Goal: Transaction & Acquisition: Purchase product/service

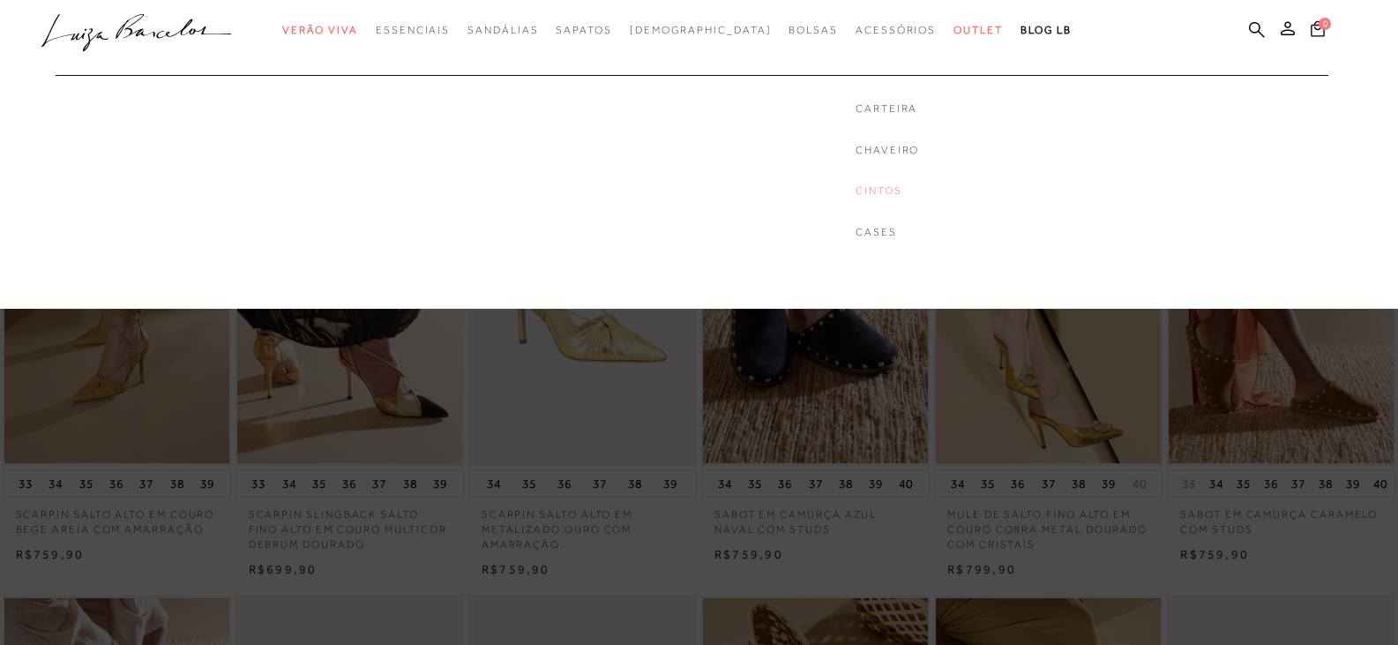
click at [856, 191] on link "Cintos" at bounding box center [888, 190] width 64 height 15
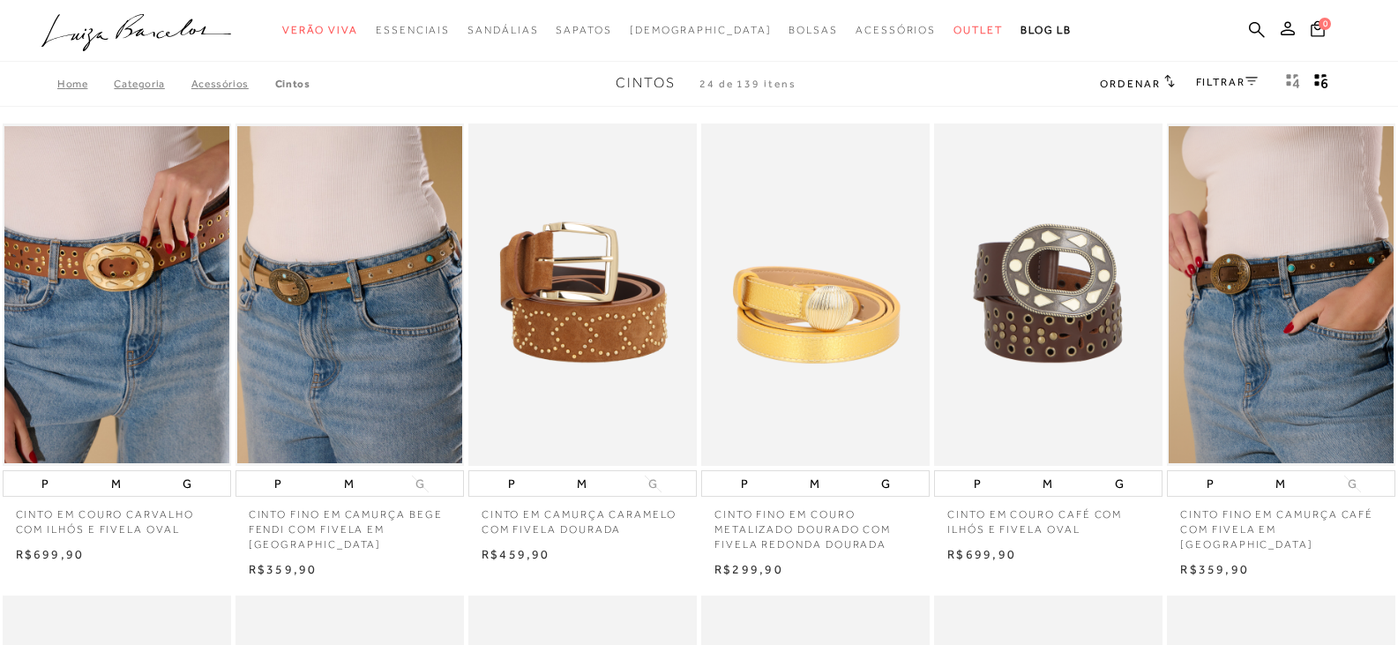
click at [1142, 80] on span "Ordenar" at bounding box center [1130, 84] width 60 height 12
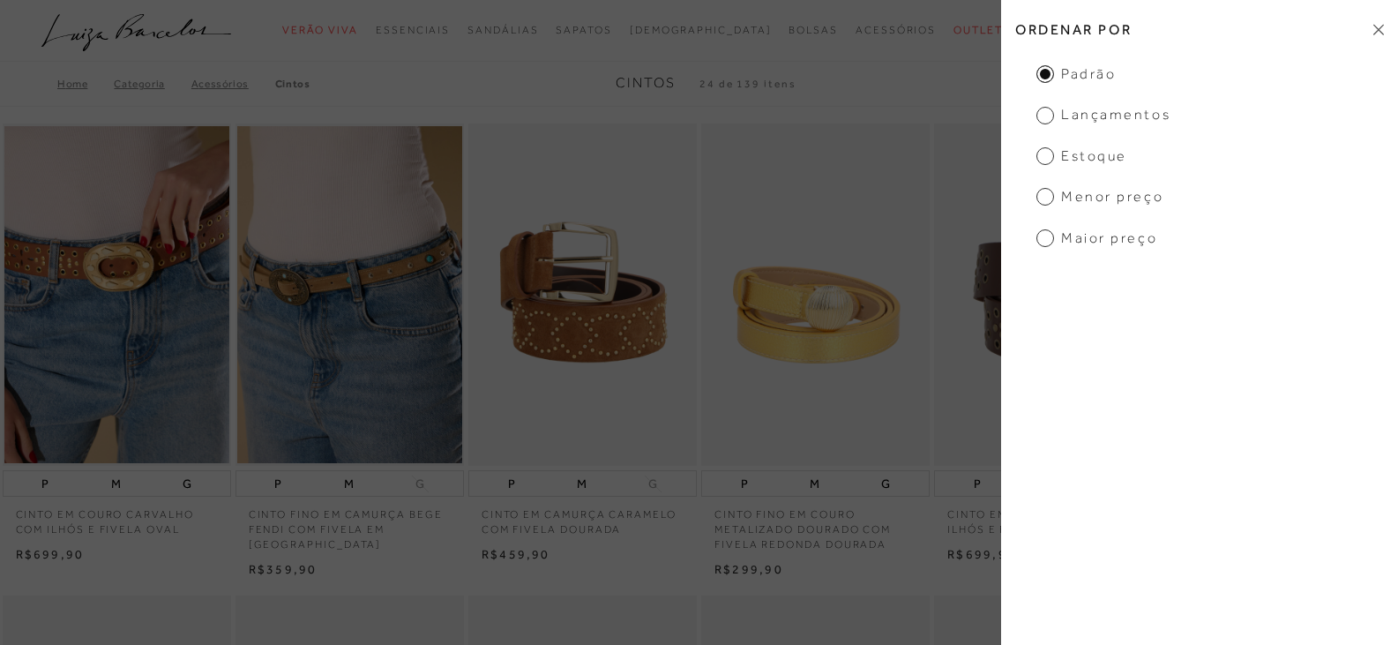
click at [1087, 236] on span "Maior preço" at bounding box center [1097, 237] width 121 height 19
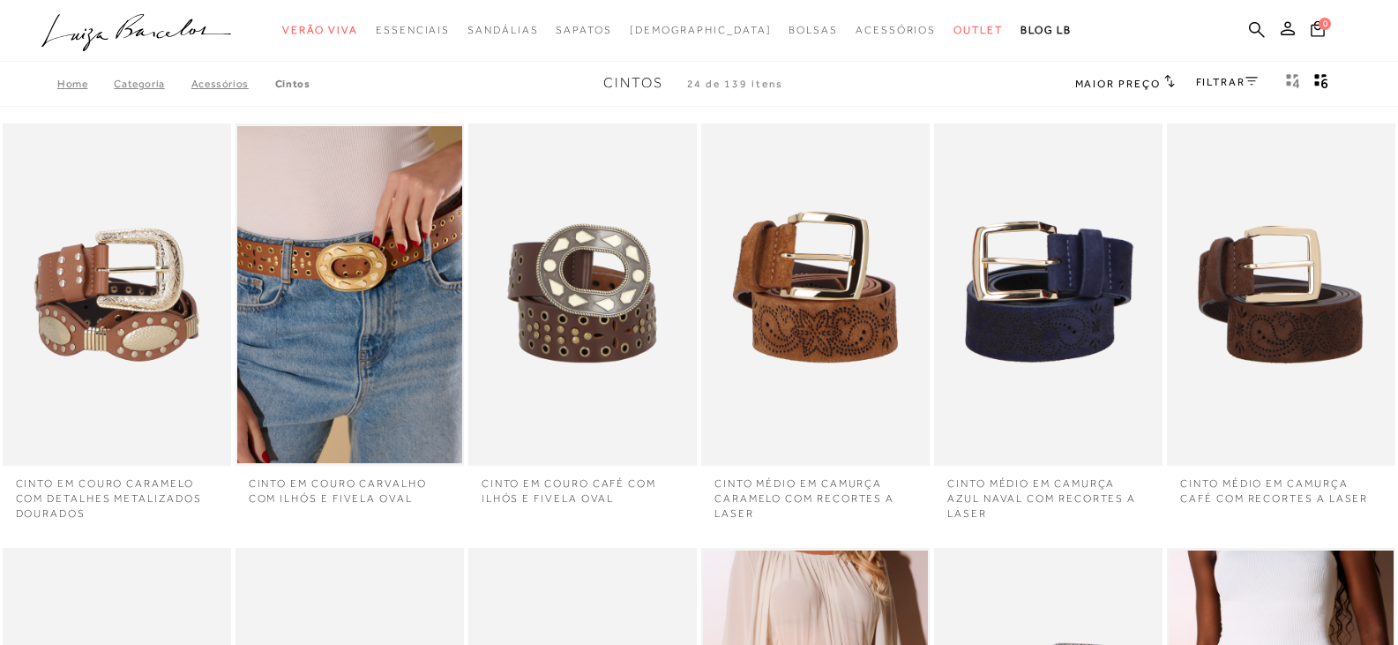
click at [1205, 80] on link "FILTRAR" at bounding box center [1227, 82] width 62 height 12
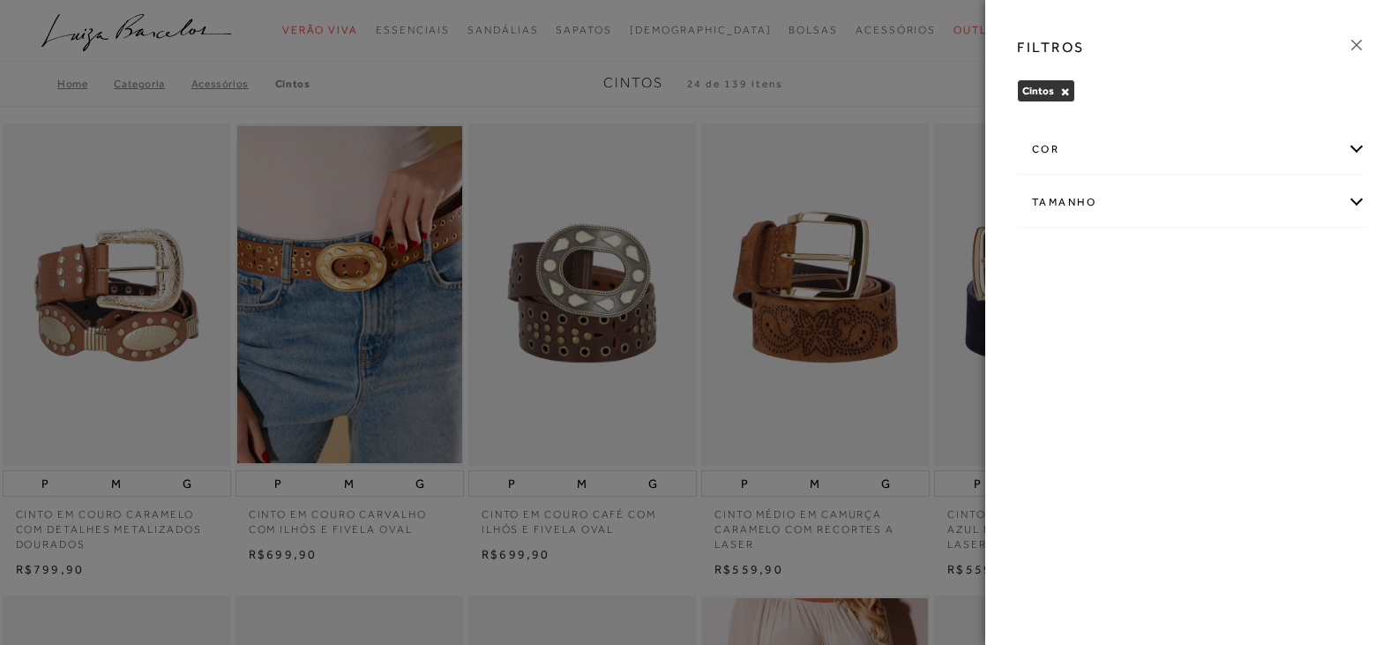
click at [1080, 193] on div "Tamanho" at bounding box center [1192, 202] width 348 height 47
click at [1052, 262] on label "P" at bounding box center [1049, 260] width 34 height 38
click at [1046, 262] on input "P" at bounding box center [1038, 262] width 18 height 18
checkbox input "true"
click at [1198, 262] on label "UN" at bounding box center [1188, 260] width 44 height 38
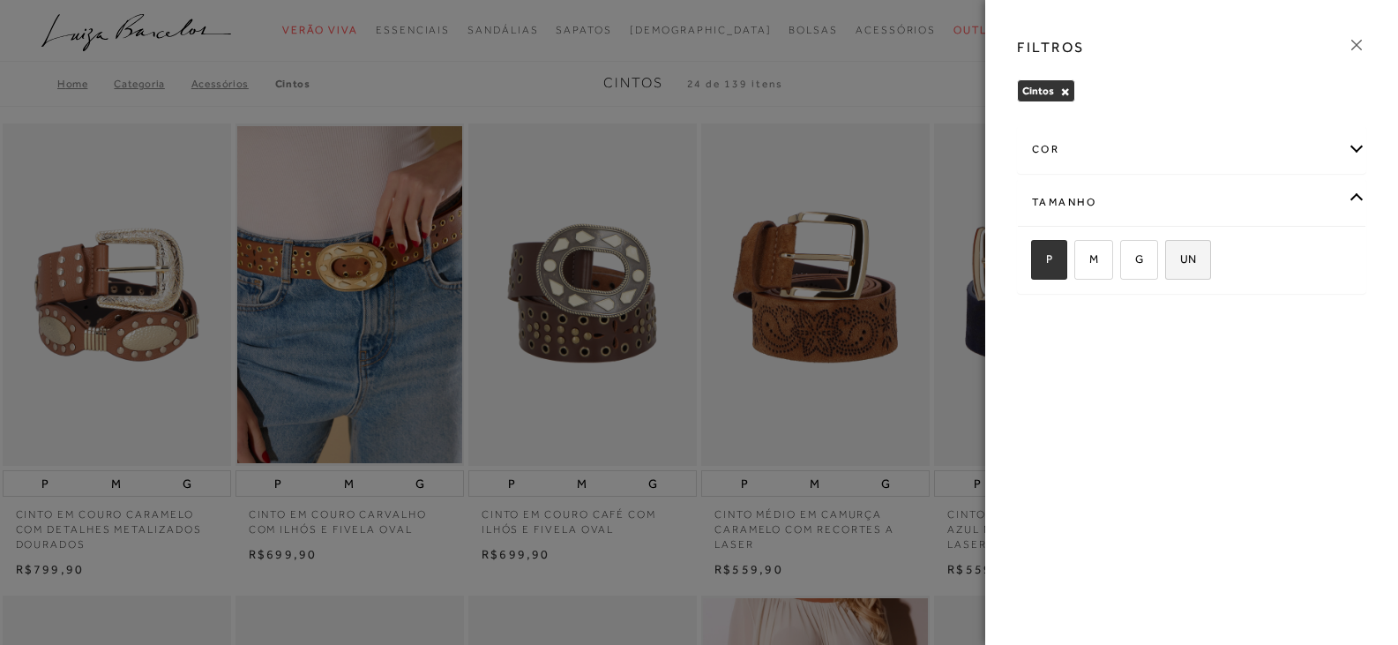
click at [1180, 262] on input "UN" at bounding box center [1172, 262] width 18 height 18
checkbox input "true"
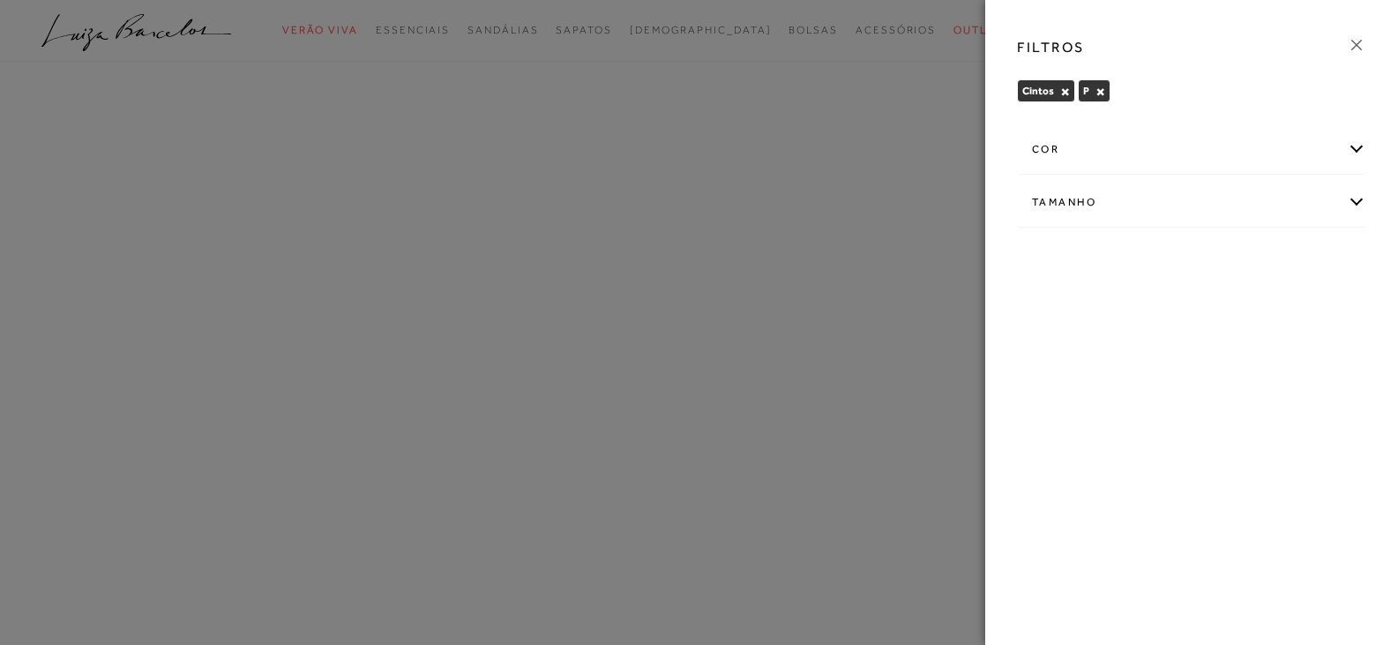
click at [1219, 213] on div "Tamanho" at bounding box center [1192, 202] width 348 height 47
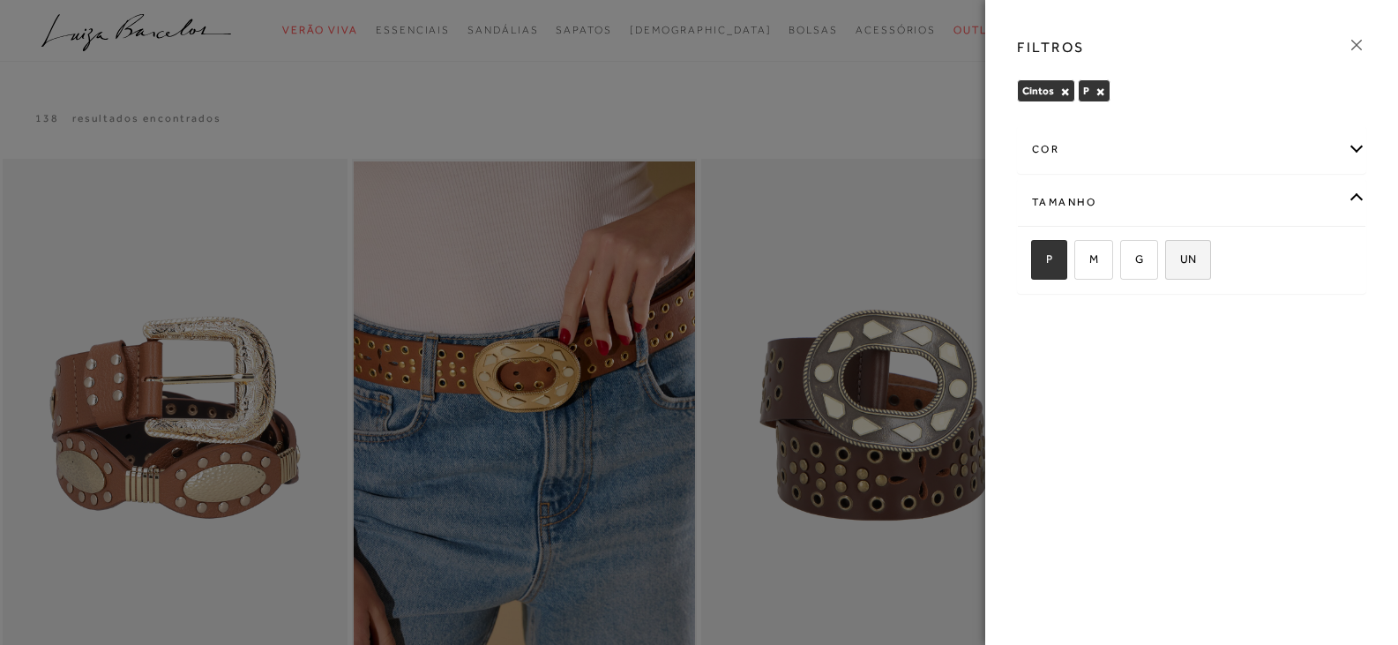
click at [1194, 264] on span "UN" at bounding box center [1181, 258] width 29 height 13
click at [1180, 264] on input "UN" at bounding box center [1172, 262] width 18 height 18
checkbox input "true"
click at [1357, 45] on icon at bounding box center [1356, 45] width 11 height 11
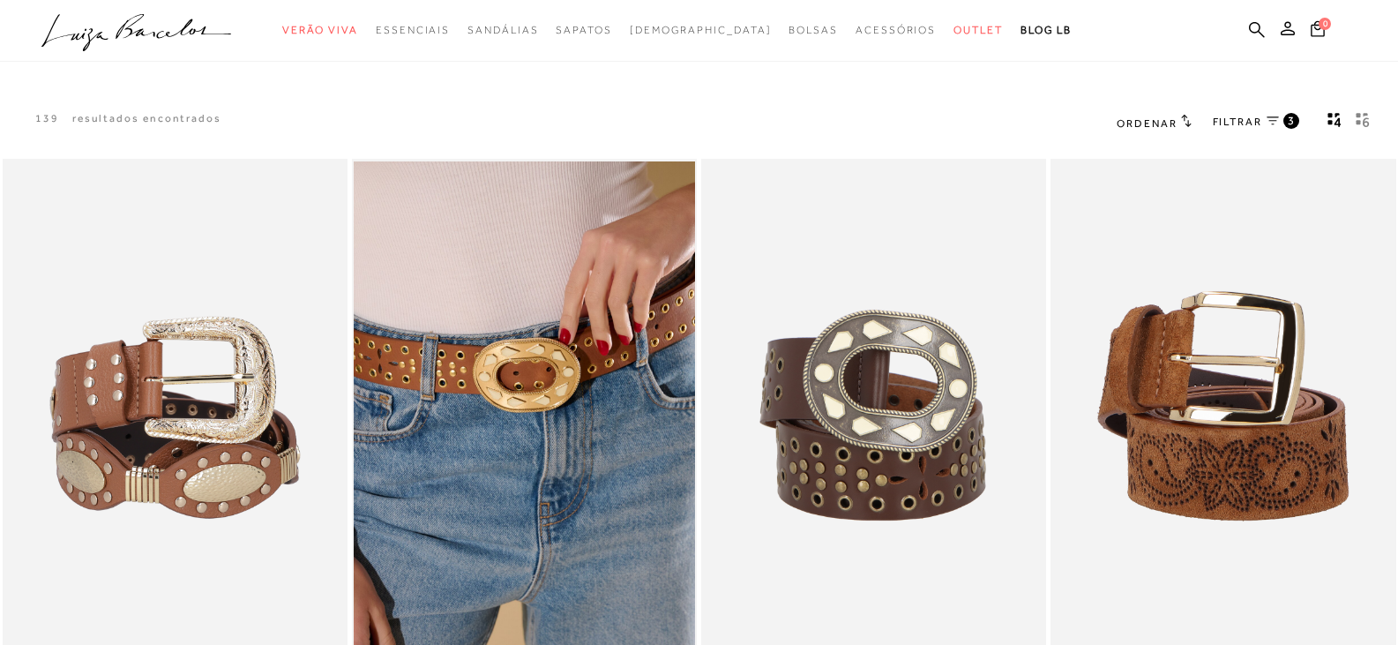
click at [1359, 116] on rect "gridText6Desc" at bounding box center [1359, 115] width 4 height 4
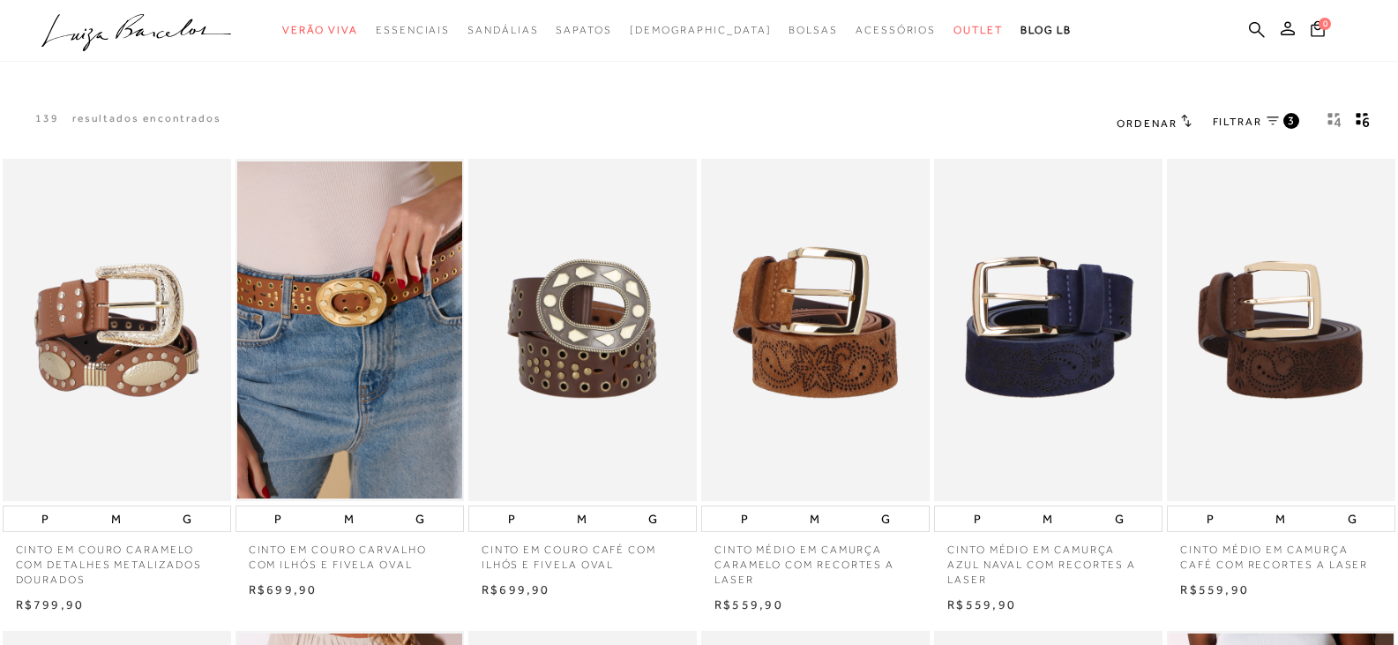
click at [1187, 119] on icon at bounding box center [1186, 120] width 11 height 13
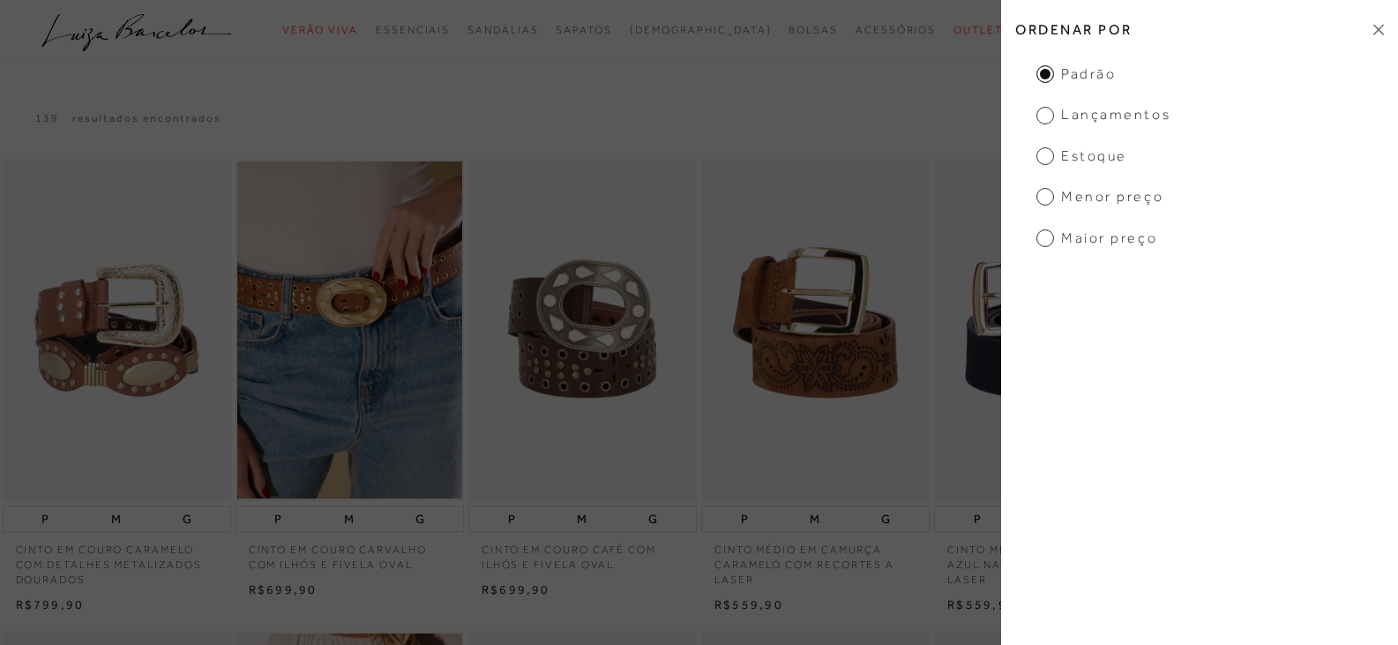
click at [1117, 243] on span "Maior Preço" at bounding box center [1097, 237] width 121 height 19
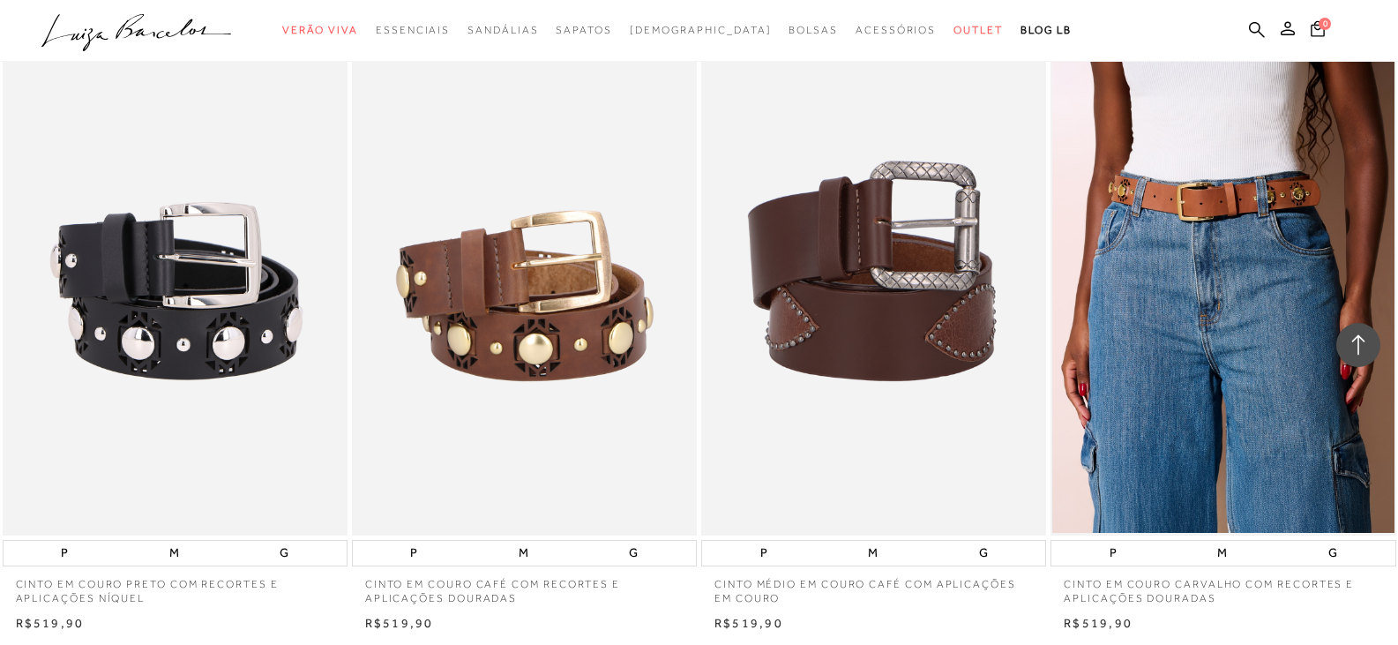
scroll to position [1676, 0]
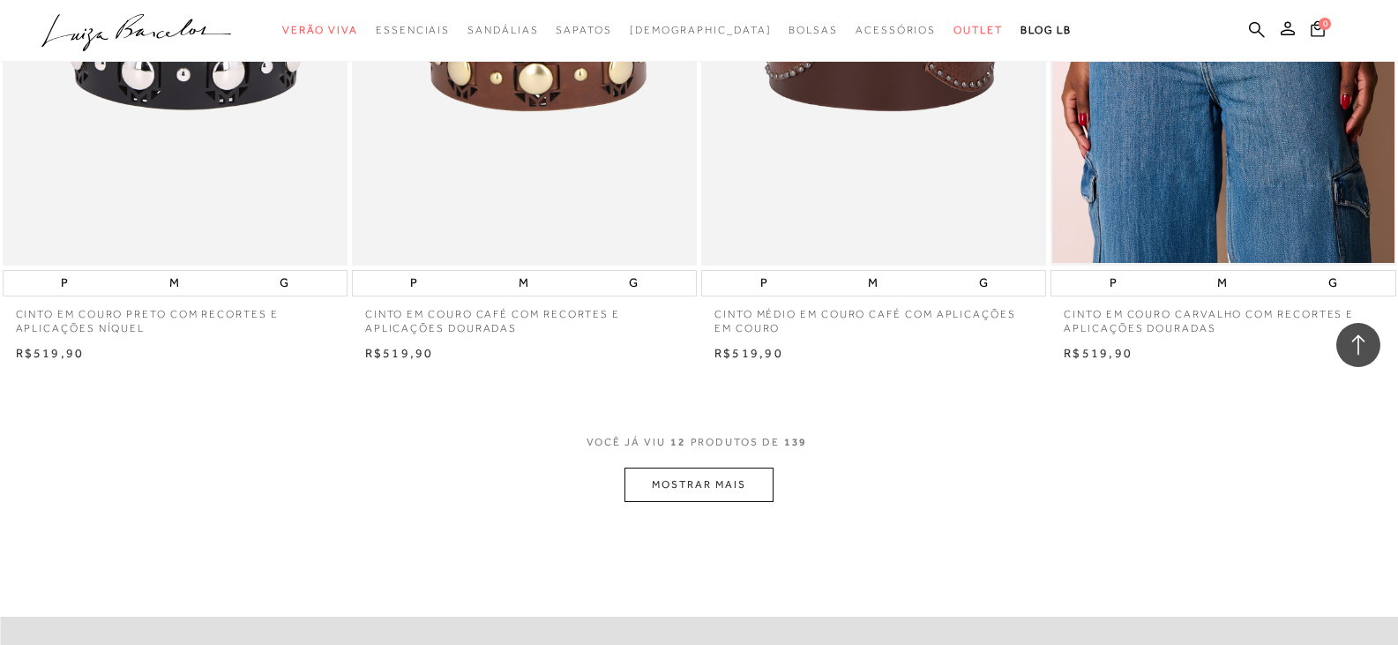
click at [650, 489] on button "MOSTRAR MAIS" at bounding box center [699, 485] width 148 height 34
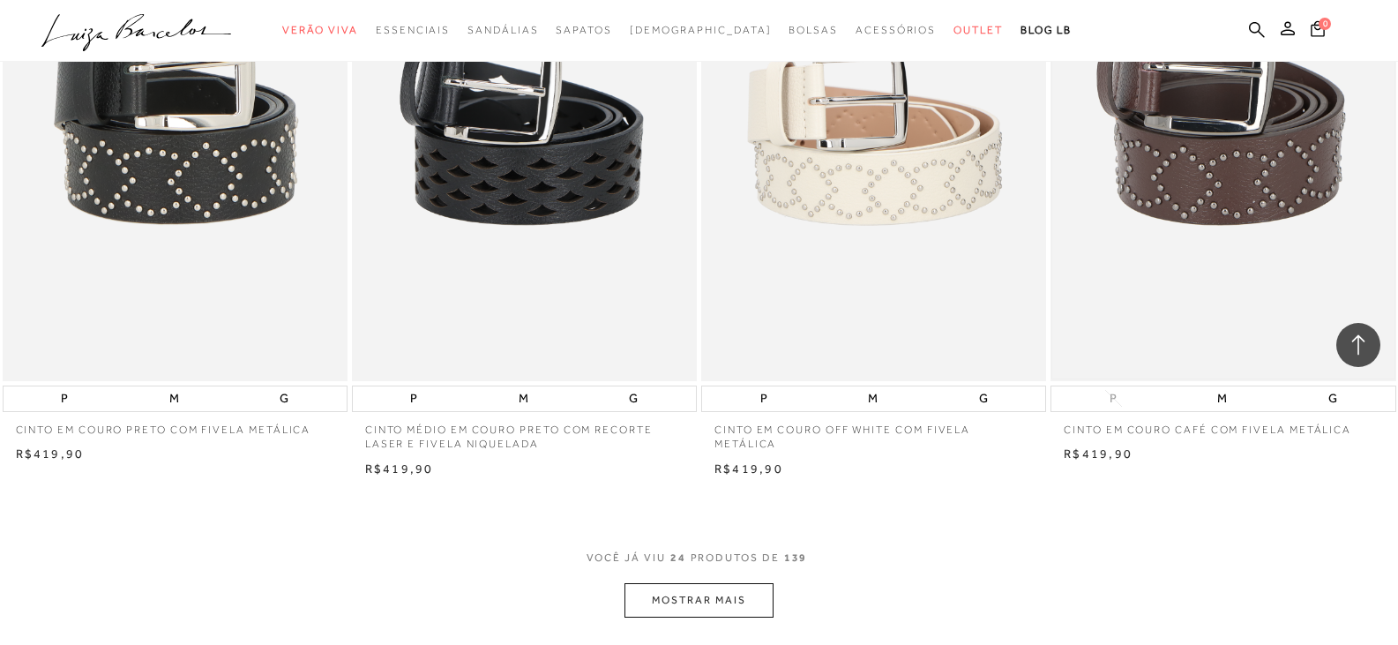
scroll to position [3793, 0]
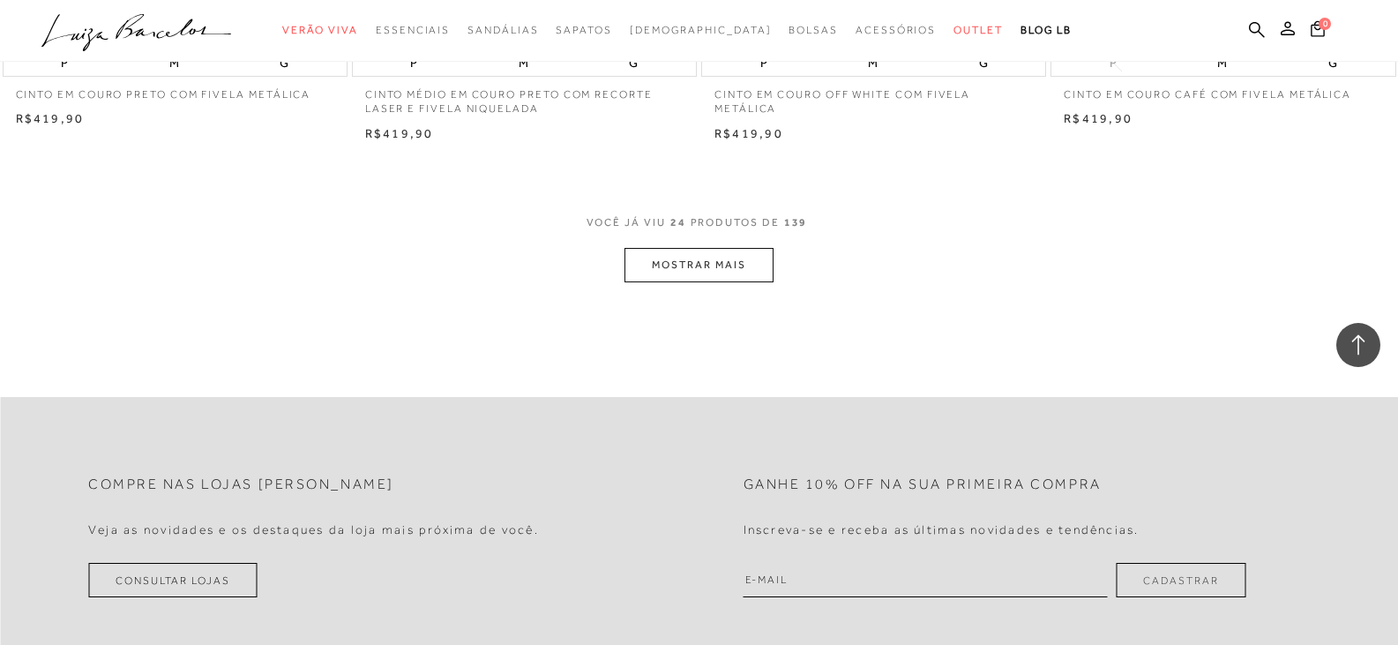
click at [701, 274] on button "MOSTRAR MAIS" at bounding box center [699, 265] width 148 height 34
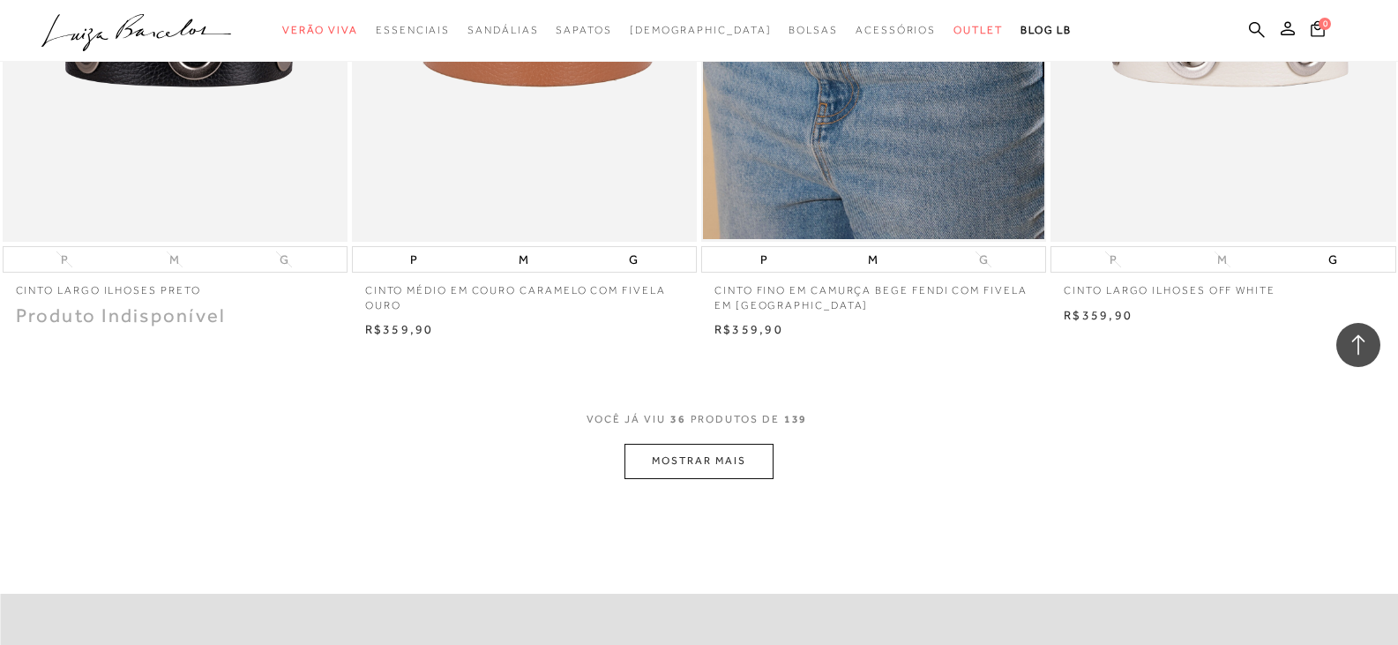
scroll to position [5734, 0]
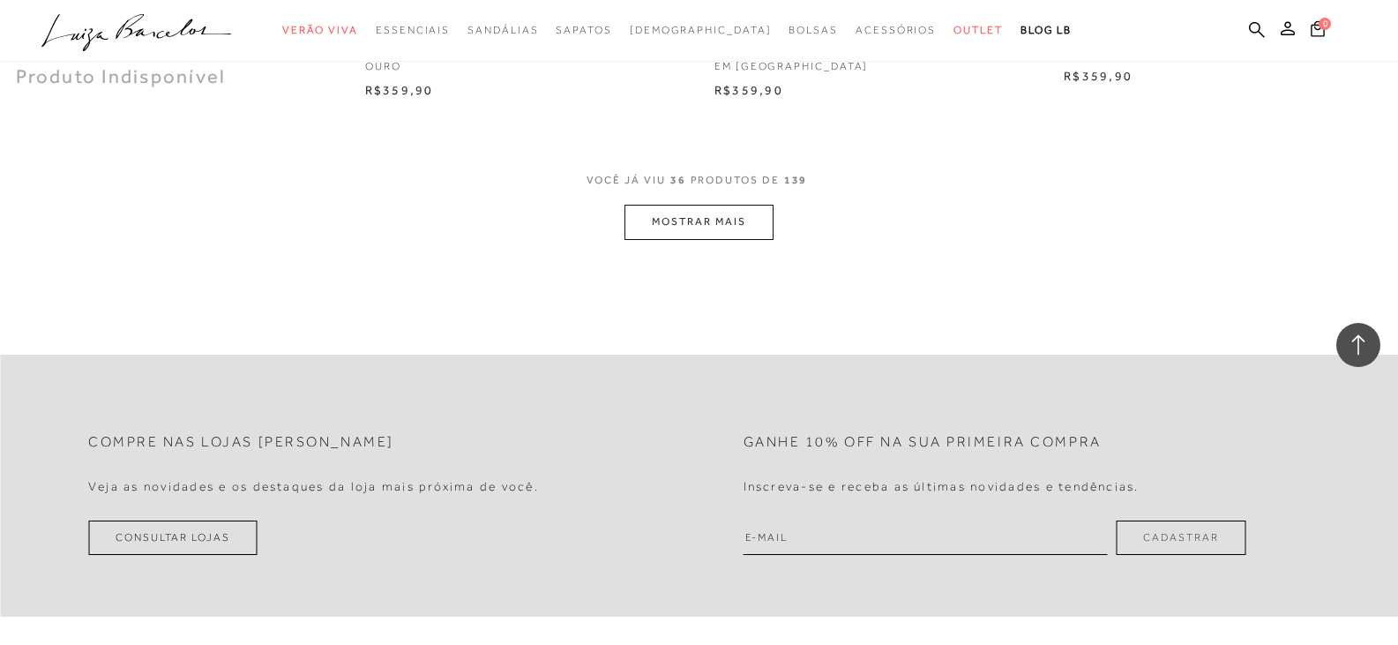
click at [668, 218] on button "MOSTRAR MAIS" at bounding box center [699, 222] width 148 height 34
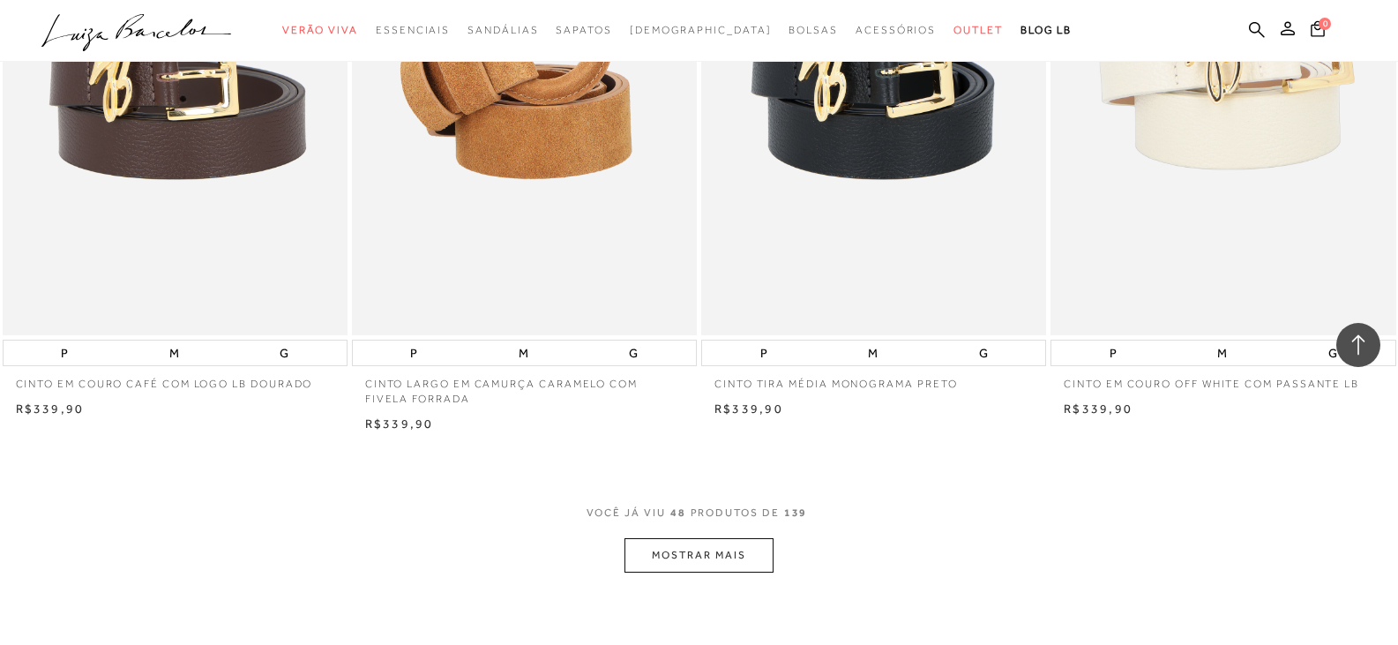
scroll to position [7587, 0]
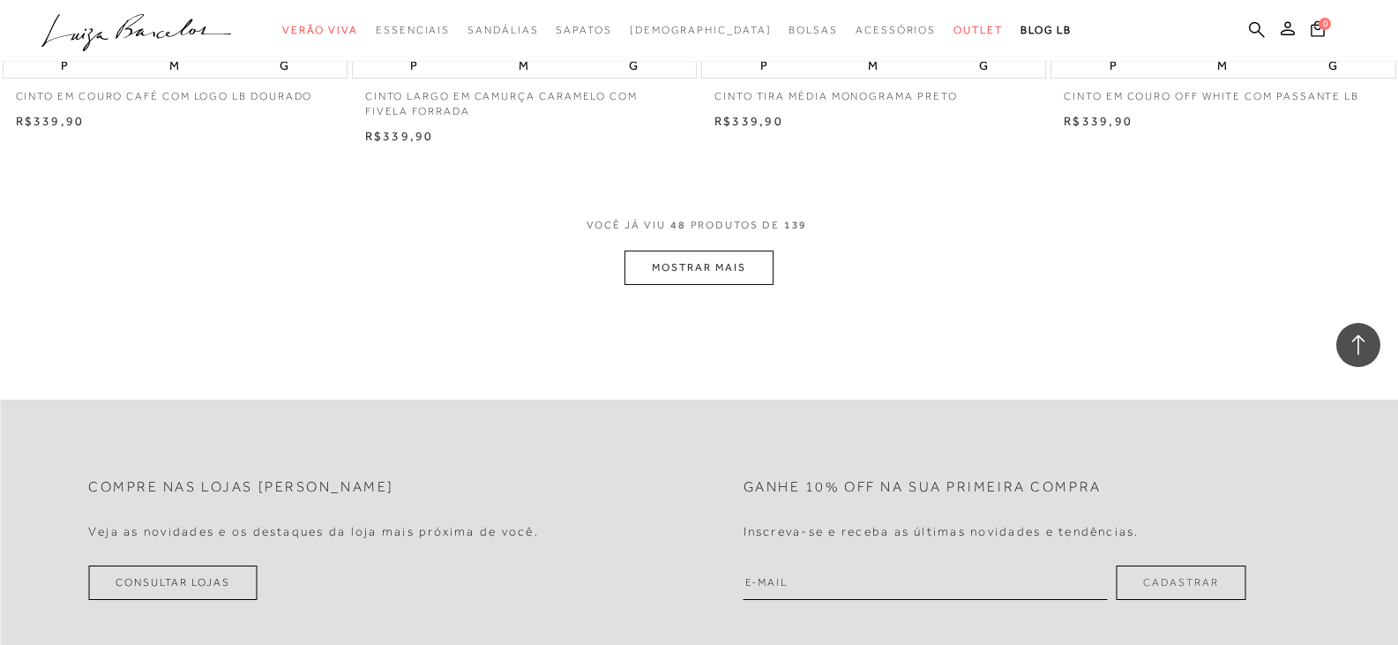
click at [652, 273] on button "MOSTRAR MAIS" at bounding box center [699, 268] width 148 height 34
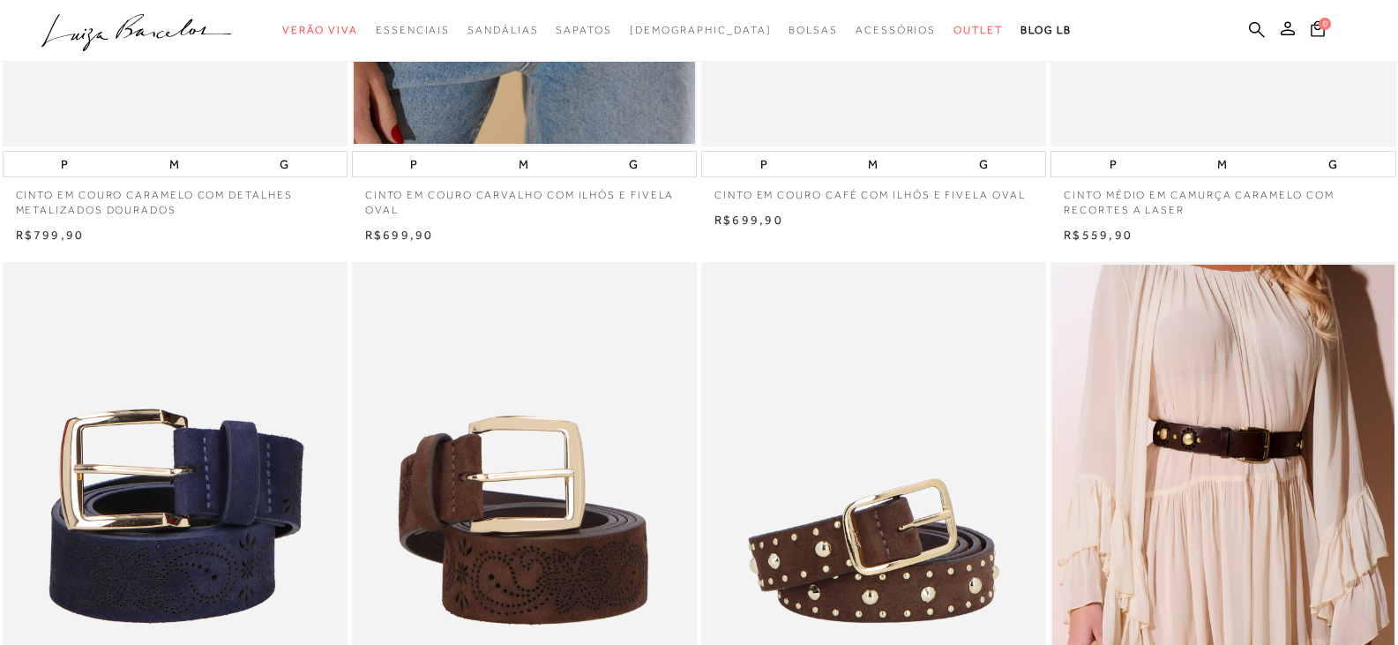
scroll to position [0, 0]
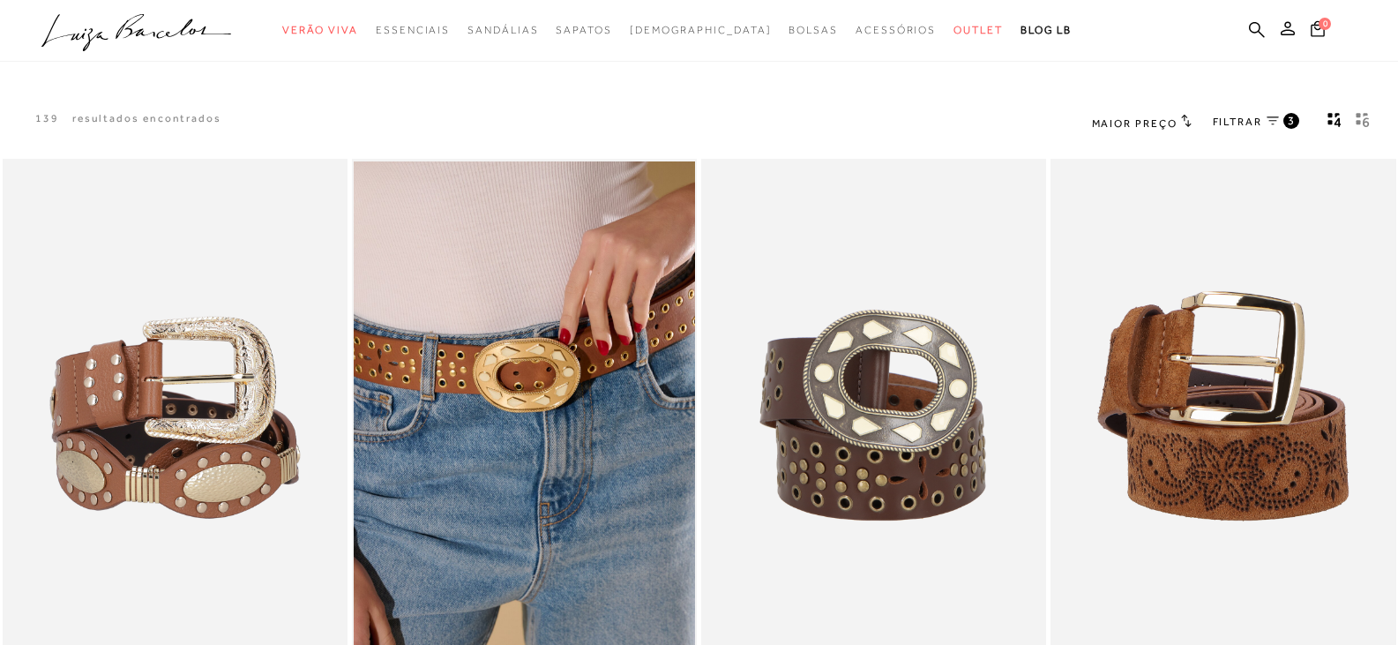
click at [1361, 119] on icon "gridText6Desc" at bounding box center [1363, 120] width 14 height 16
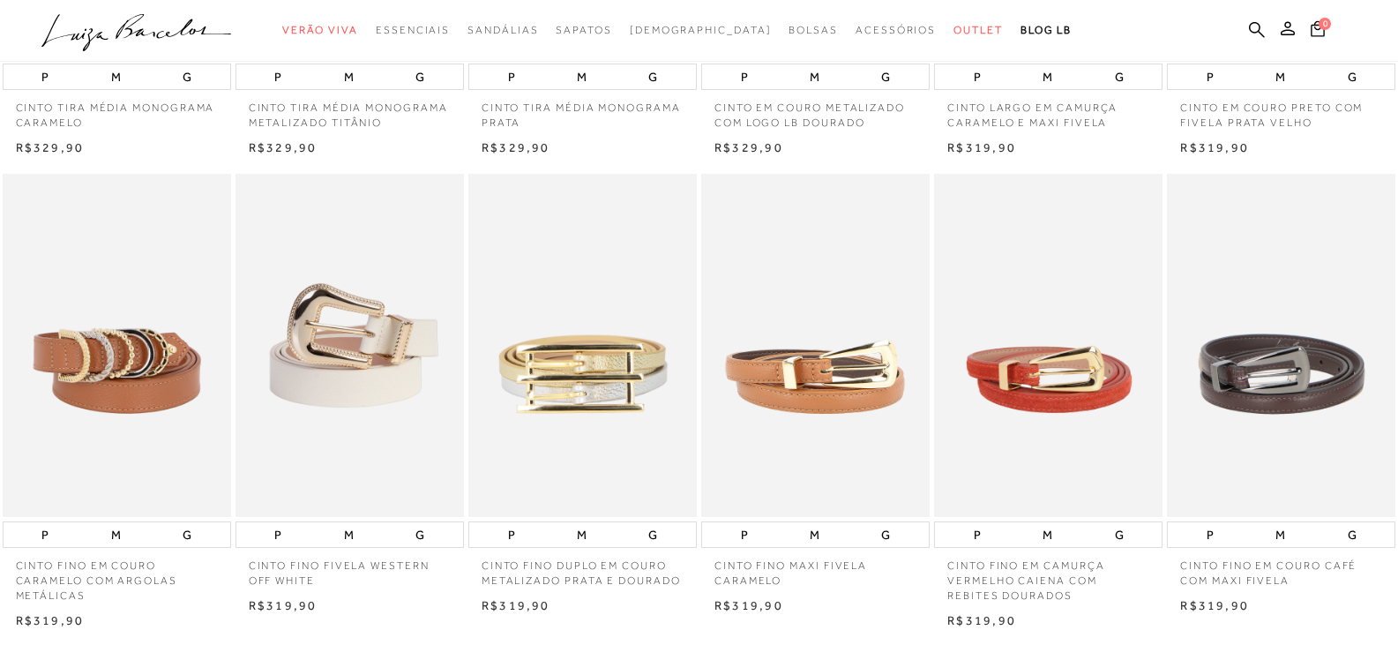
scroll to position [706, 0]
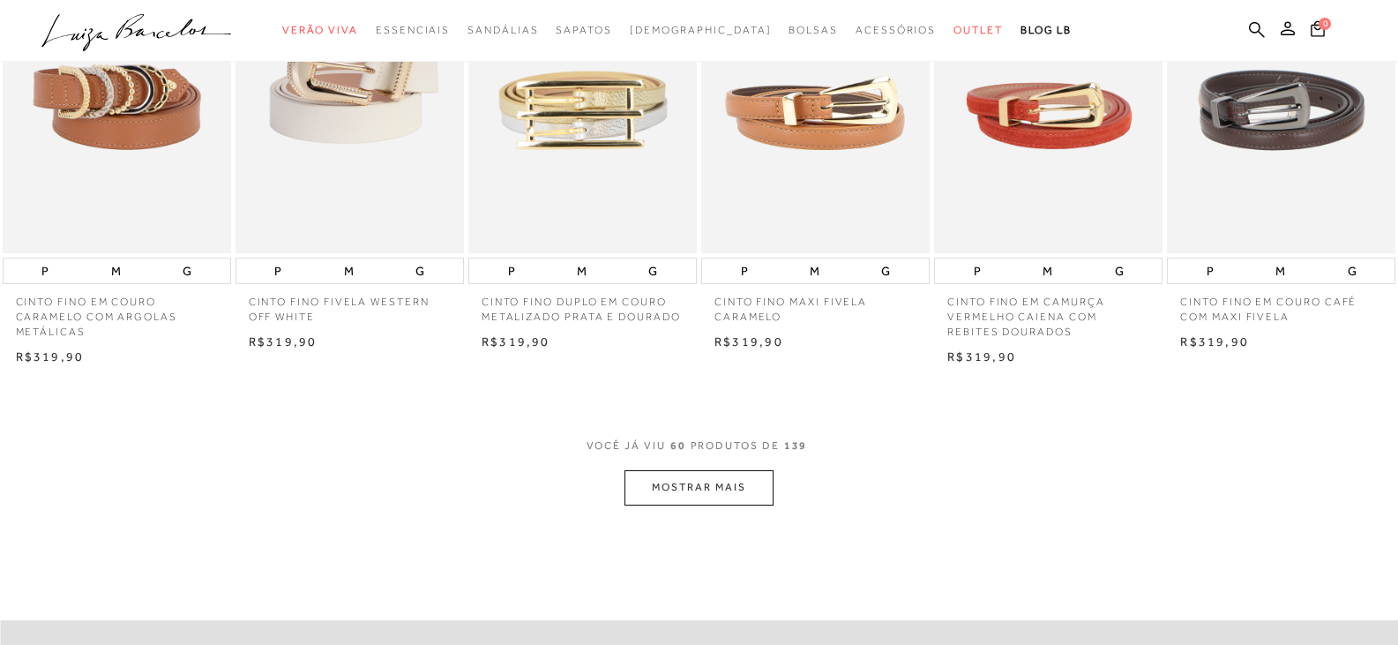
click at [723, 493] on button "MOSTRAR MAIS" at bounding box center [699, 487] width 148 height 34
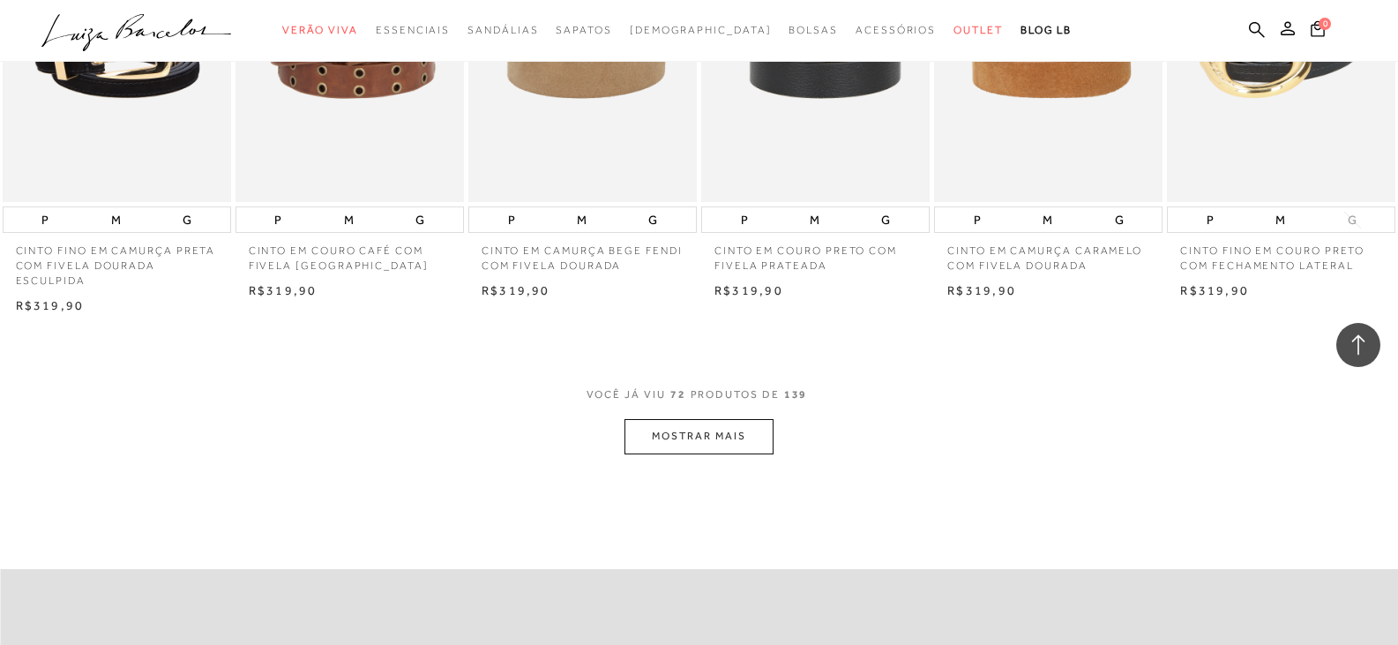
scroll to position [1764, 0]
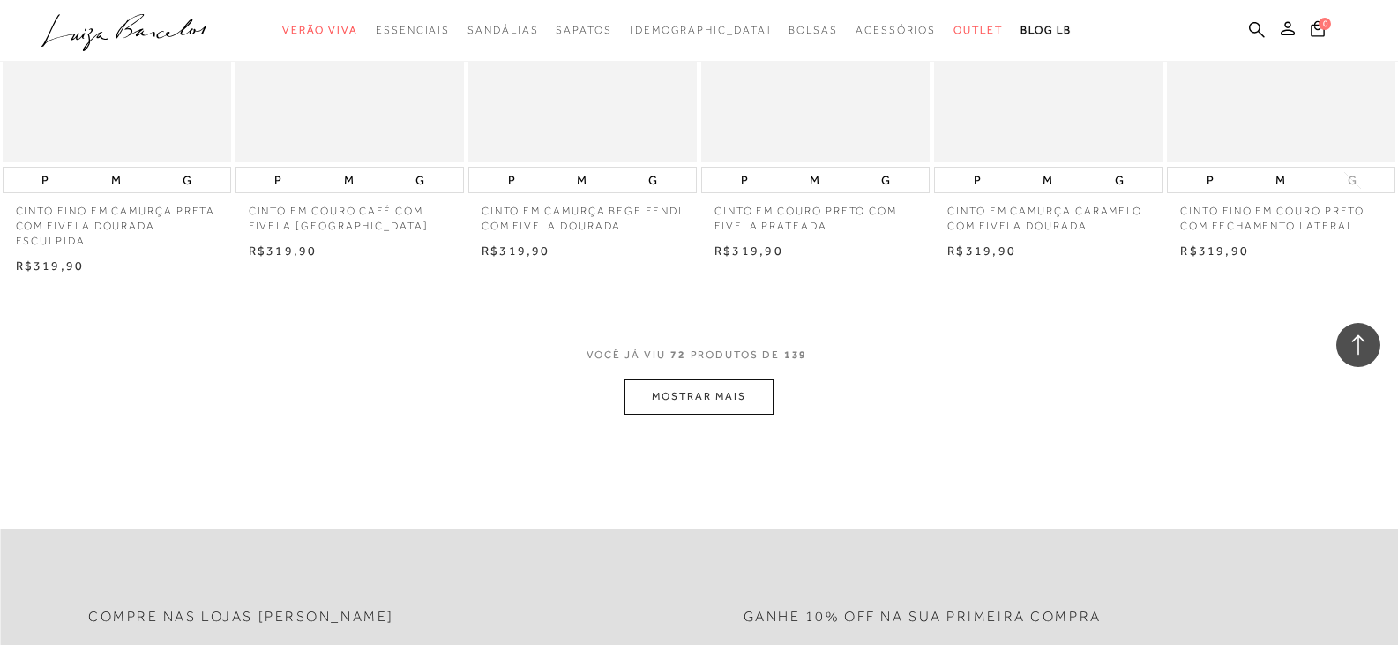
click at [689, 411] on button "MOSTRAR MAIS" at bounding box center [699, 396] width 148 height 34
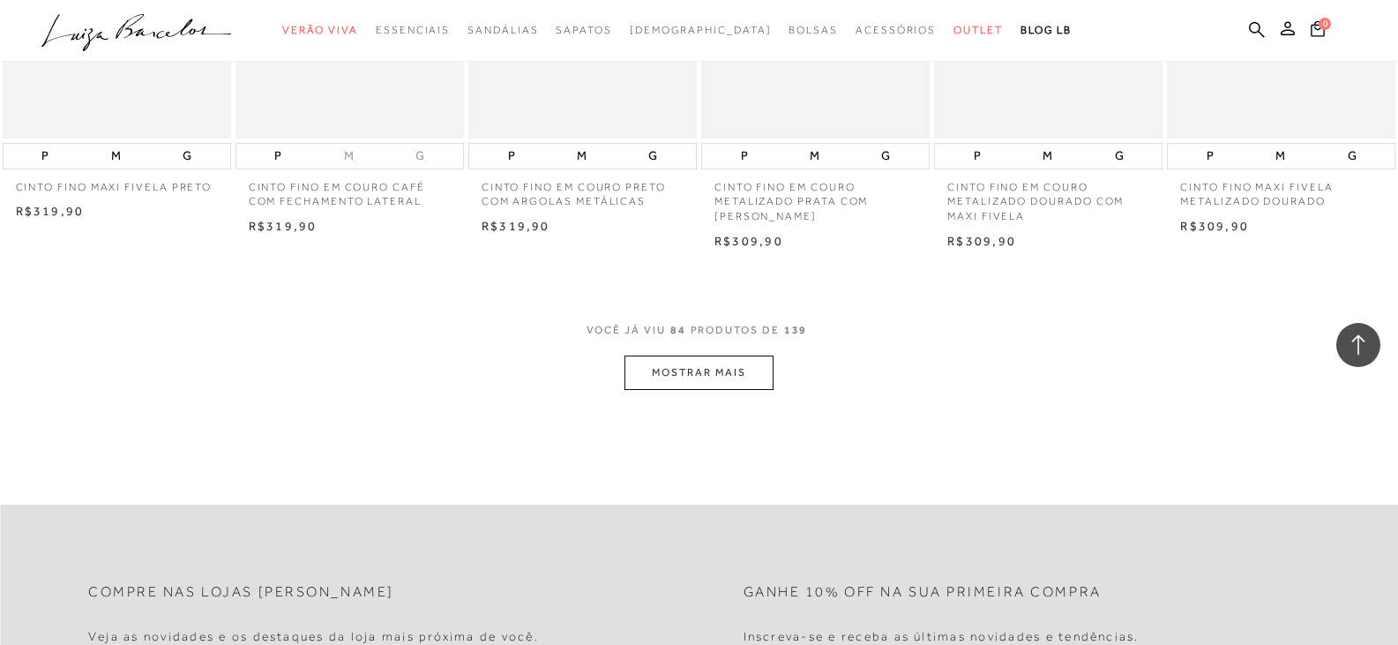
scroll to position [2735, 0]
click at [698, 371] on button "MOSTRAR MAIS" at bounding box center [699, 372] width 148 height 34
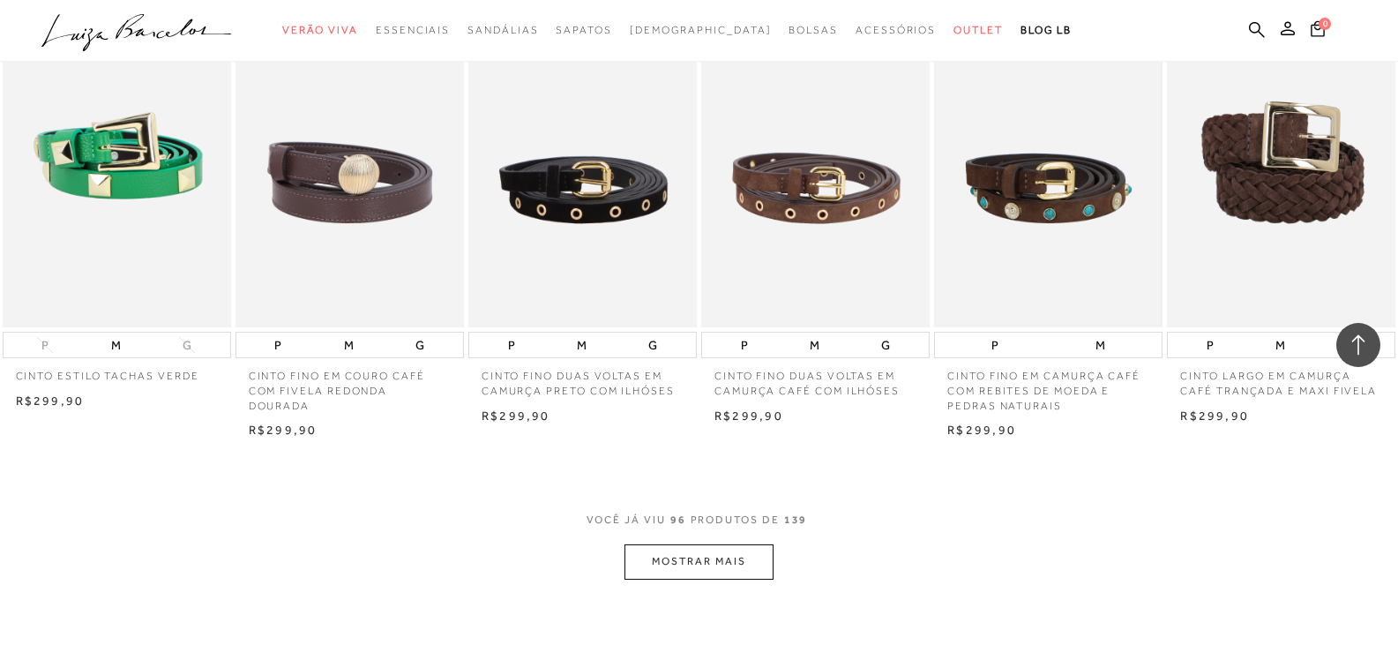
scroll to position [3529, 0]
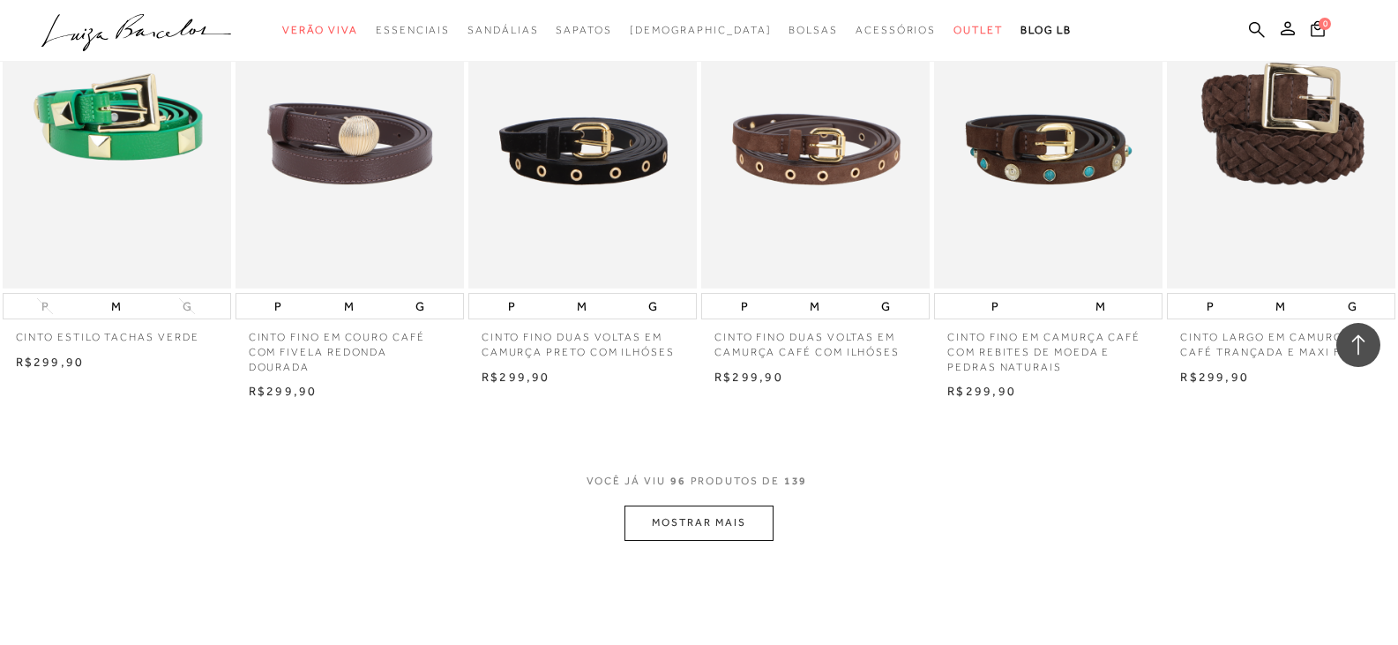
click at [727, 512] on button "MOSTRAR MAIS" at bounding box center [699, 522] width 148 height 34
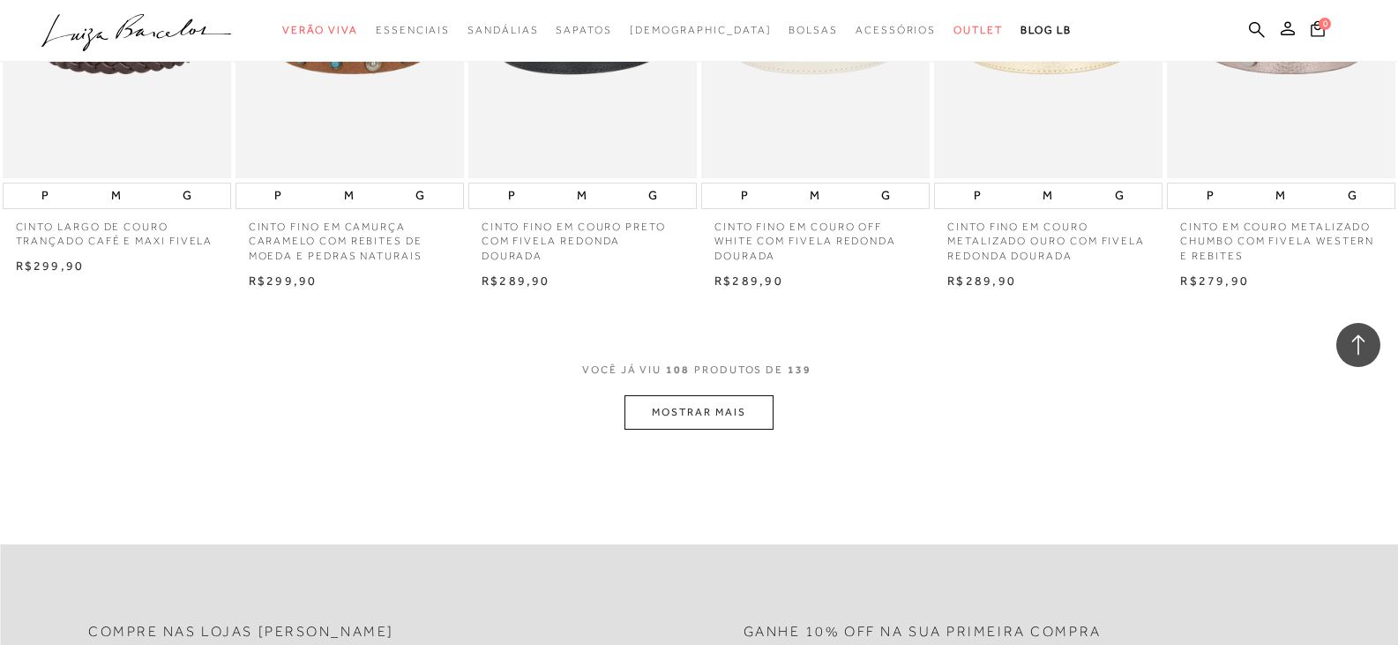
scroll to position [4587, 0]
click at [750, 403] on button "MOSTRAR MAIS" at bounding box center [699, 410] width 148 height 34
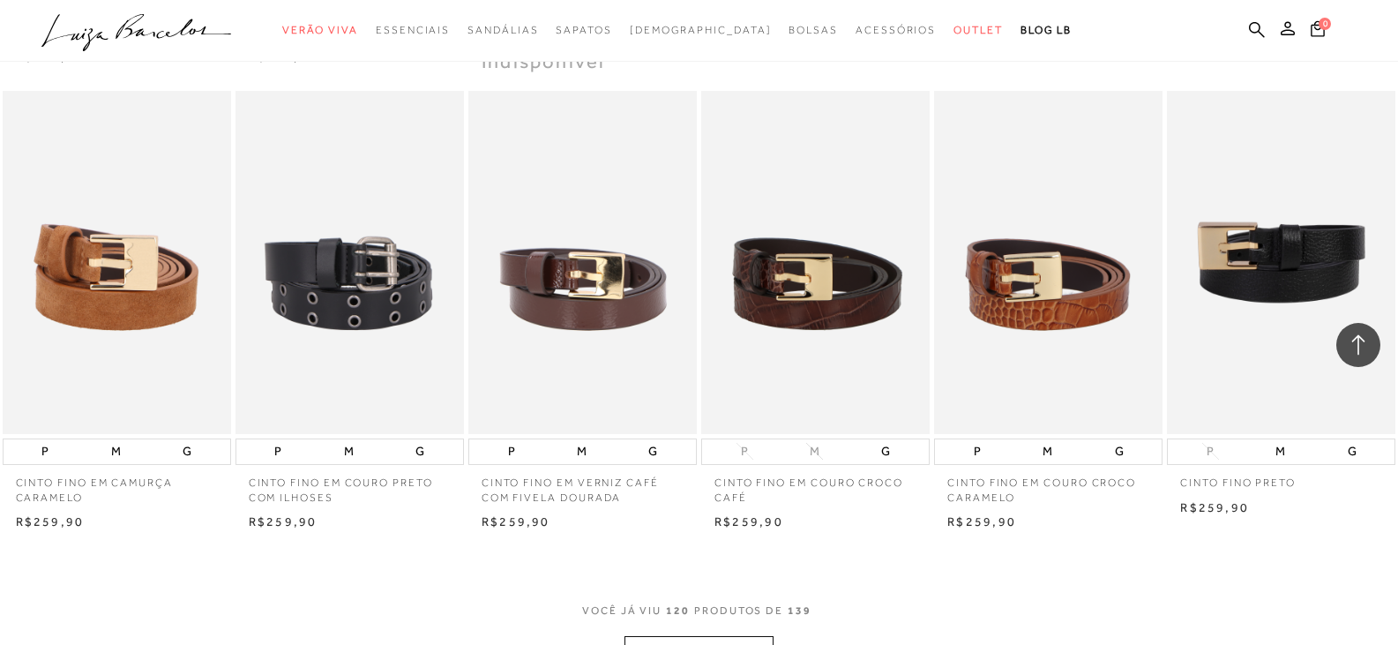
scroll to position [5469, 0]
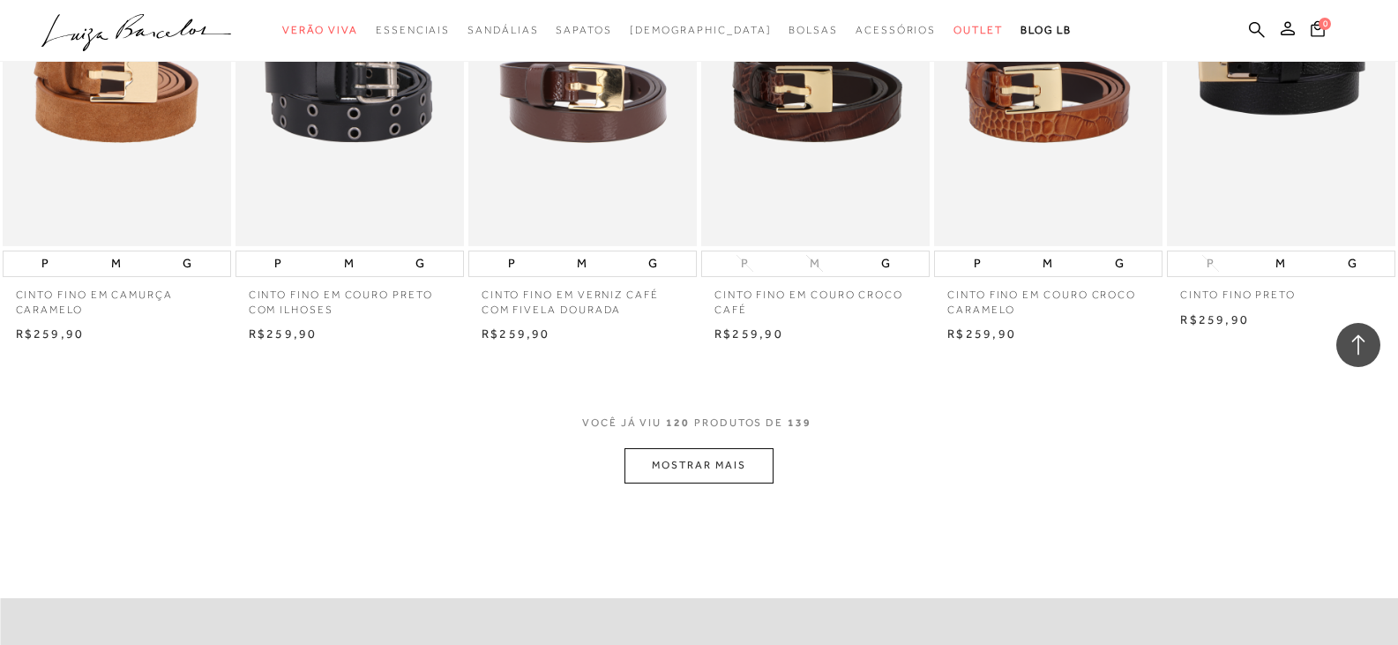
click at [675, 465] on button "MOSTRAR MAIS" at bounding box center [699, 465] width 148 height 34
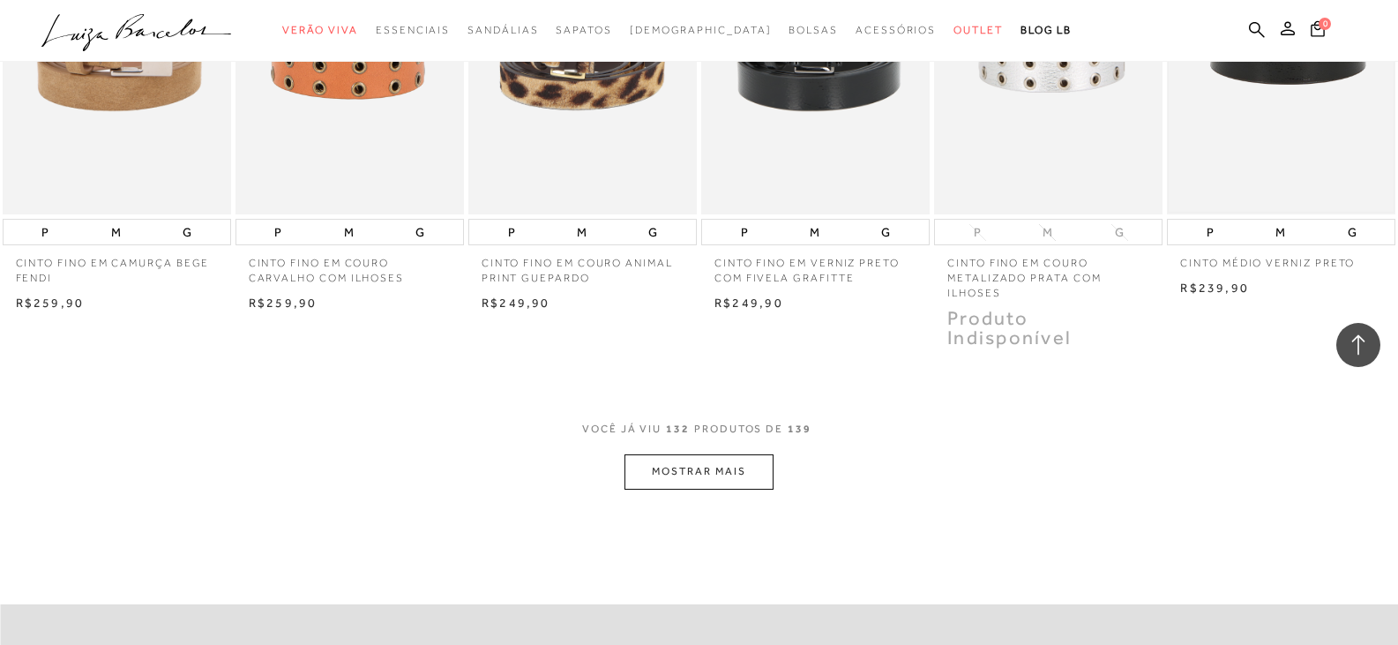
scroll to position [6440, 0]
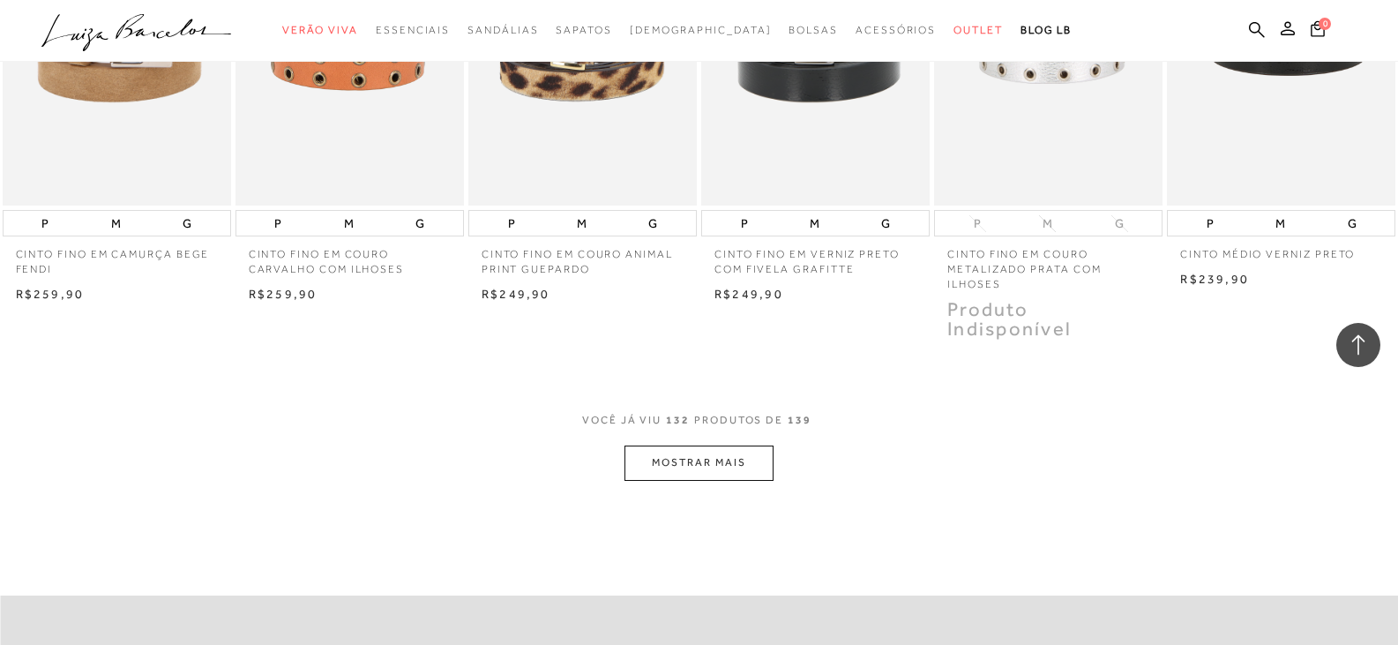
click at [688, 468] on button "MOSTRAR MAIS" at bounding box center [699, 462] width 148 height 34
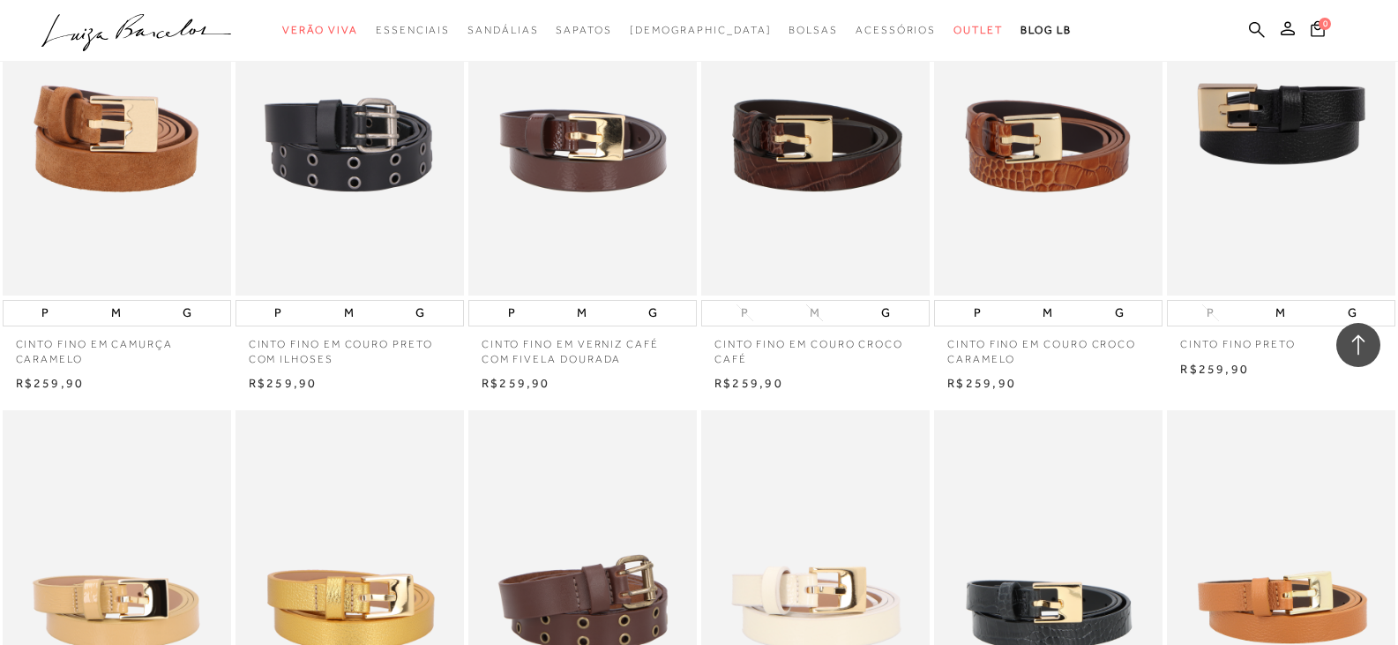
scroll to position [5205, 0]
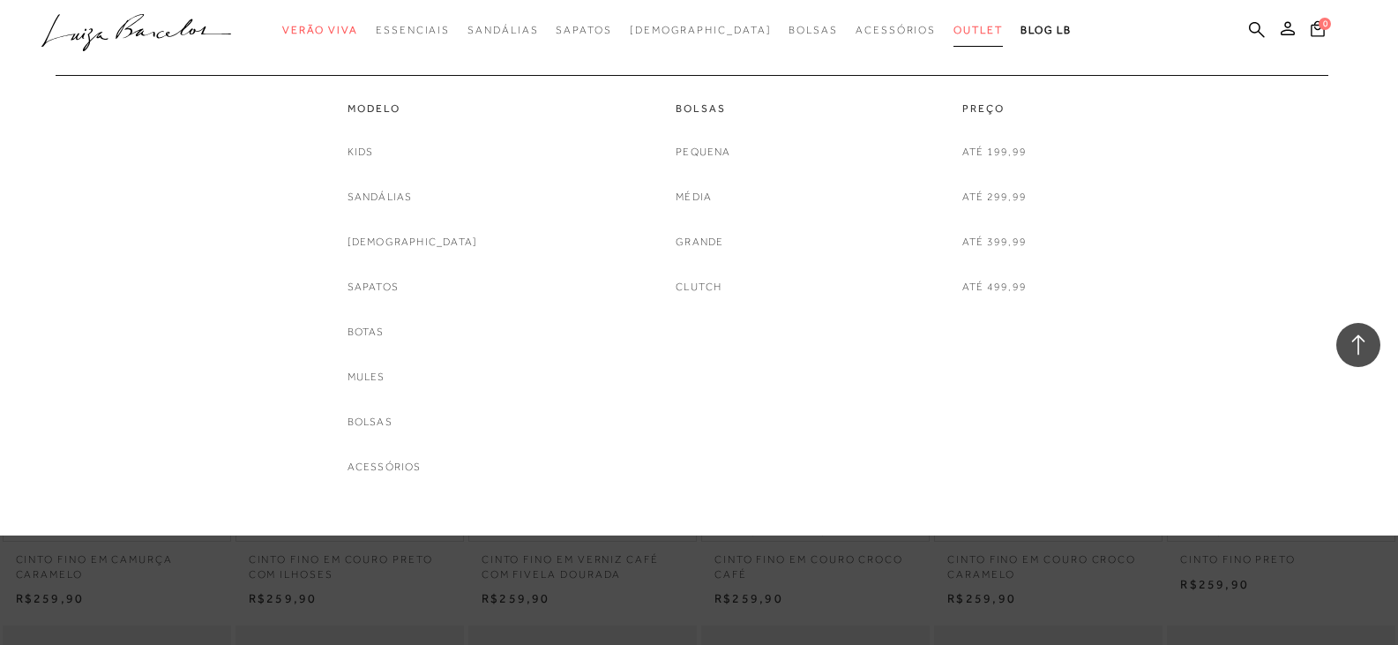
click at [954, 19] on link "Outlet" at bounding box center [978, 30] width 49 height 33
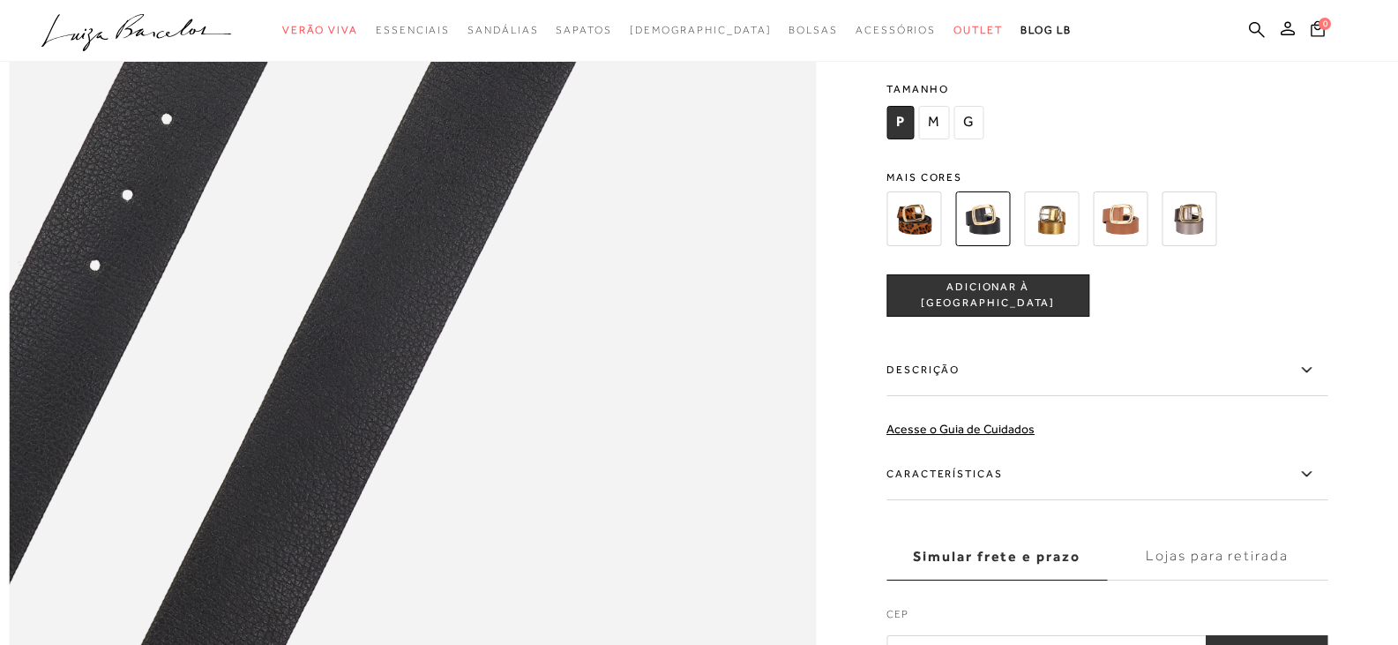
scroll to position [1235, 0]
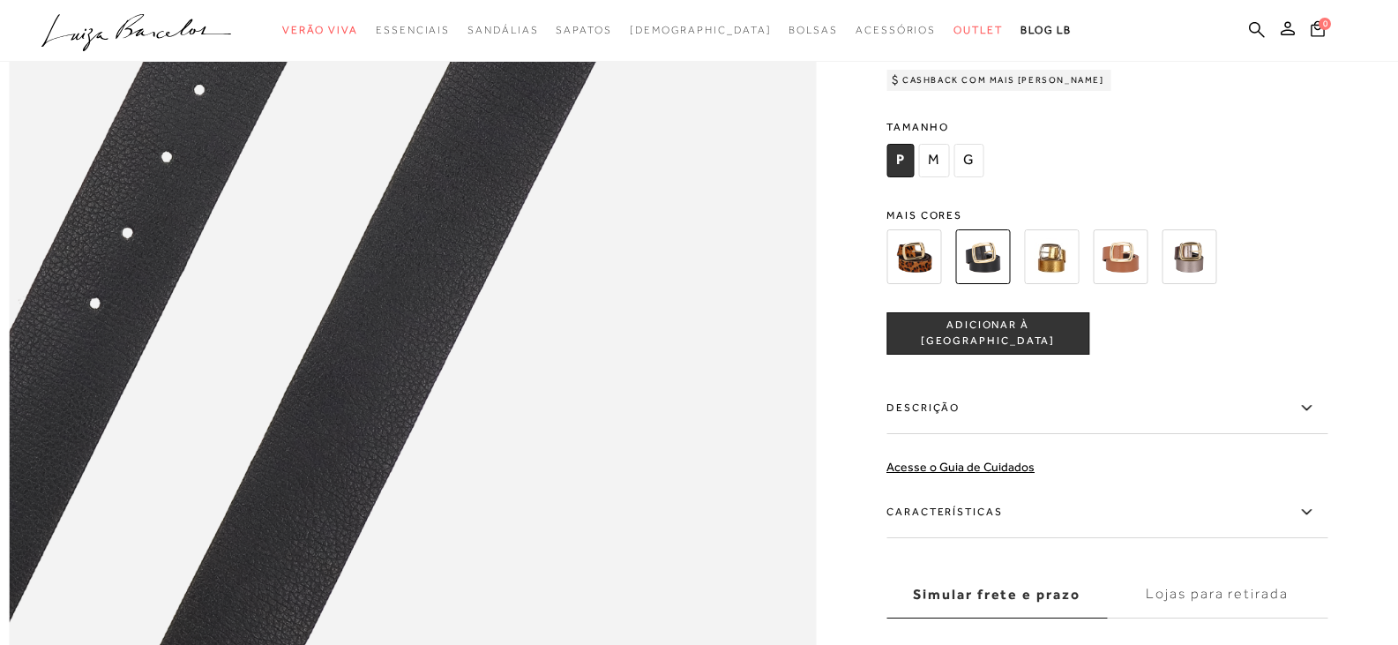
click at [1202, 538] on label "Características" at bounding box center [1107, 512] width 441 height 51
click at [0, 0] on input "Características" at bounding box center [0, 0] width 0 height 0
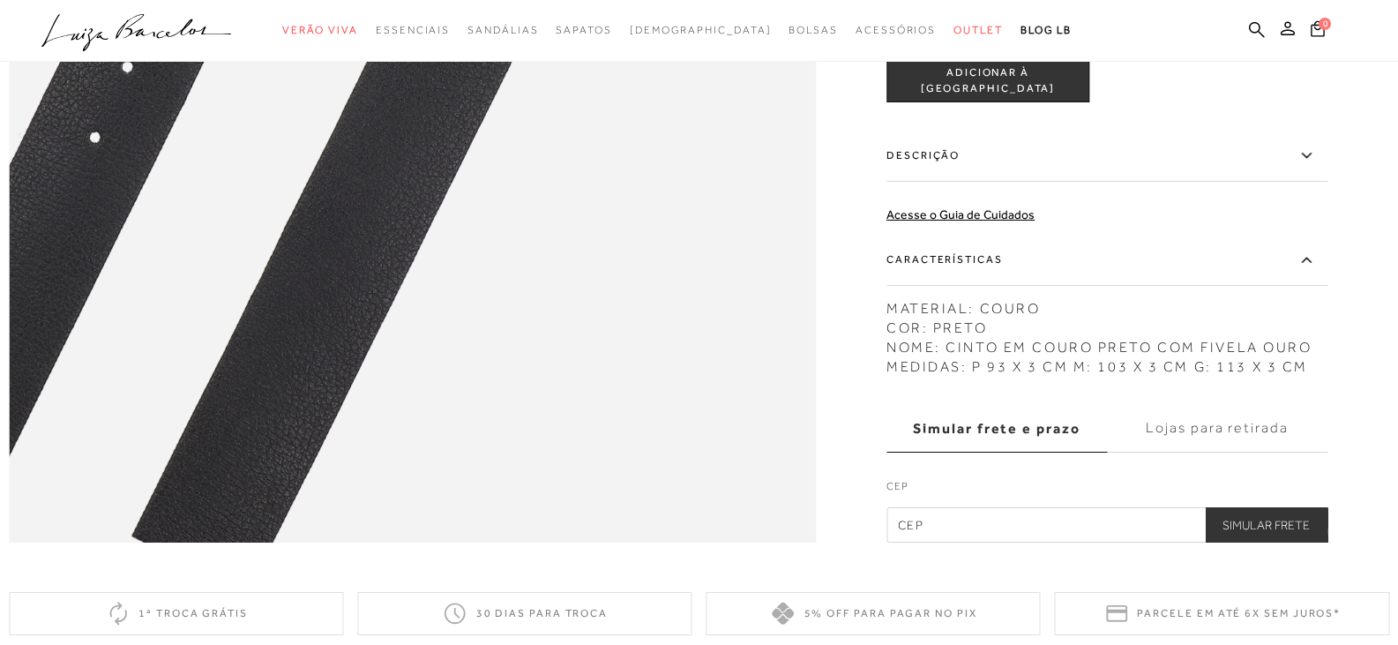
scroll to position [1411, 0]
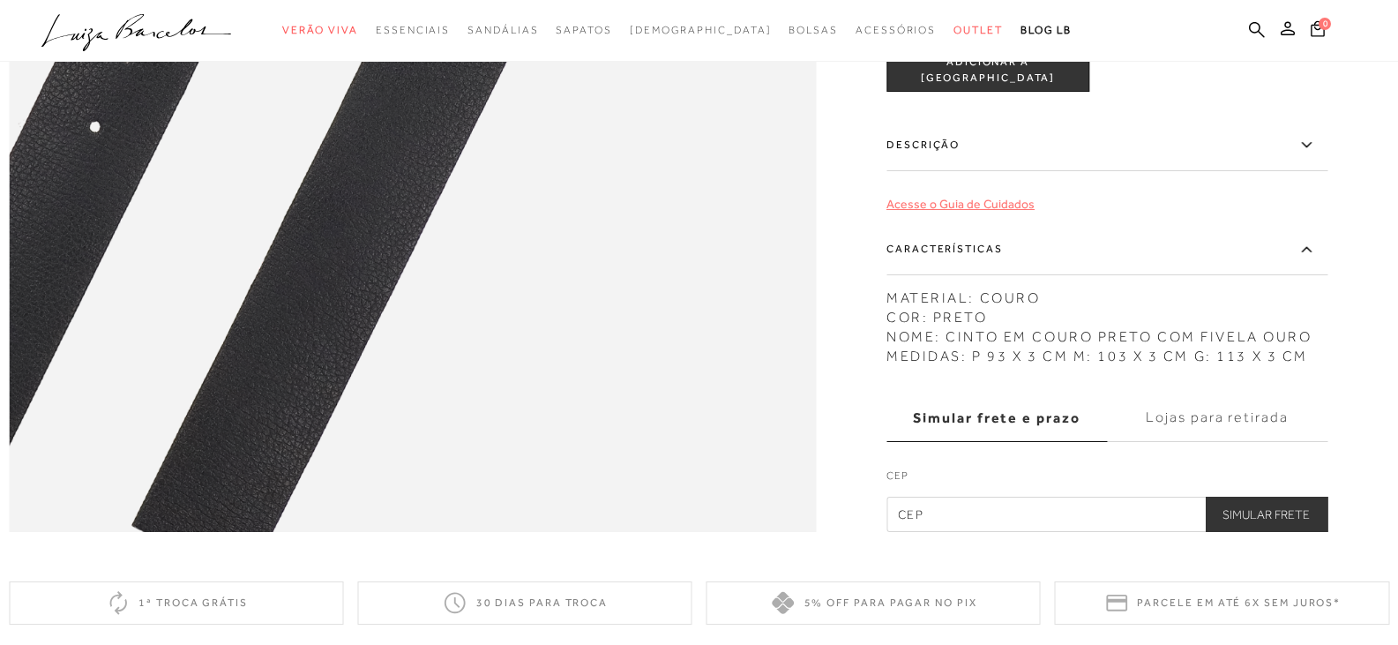
click at [992, 211] on link "Acesse o Guia de Cuidados" at bounding box center [961, 204] width 148 height 14
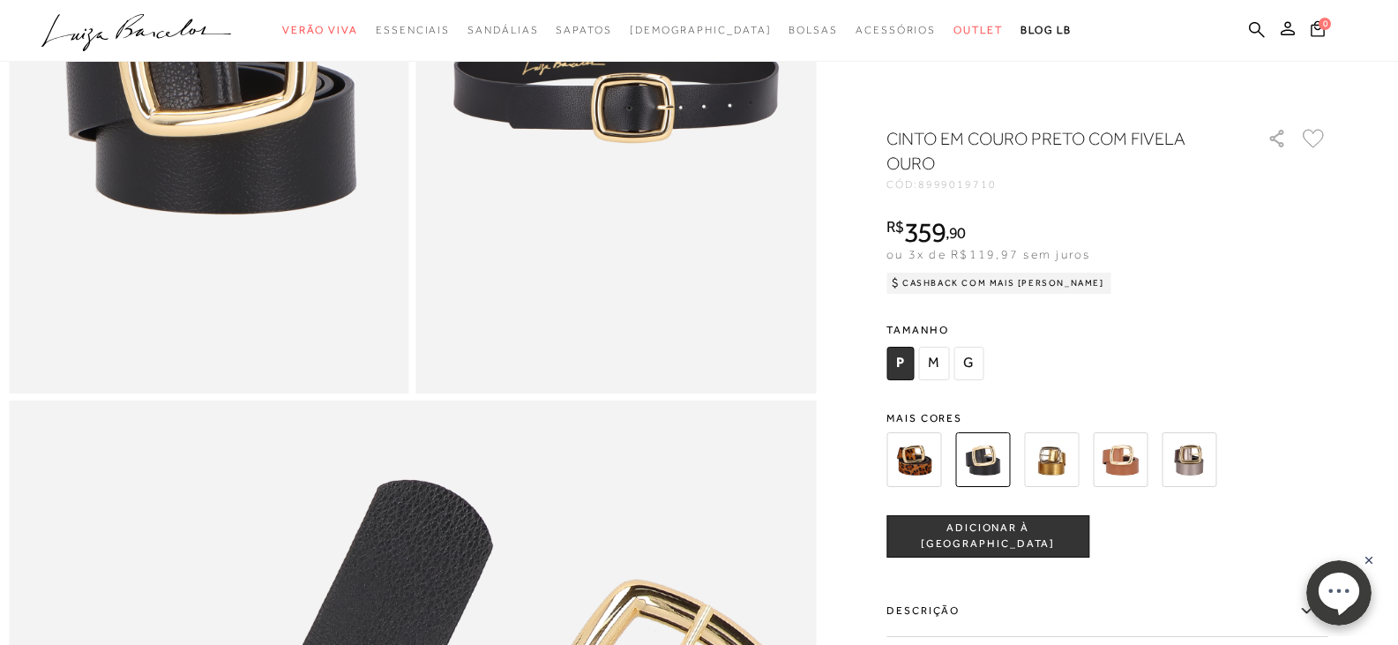
scroll to position [353, 0]
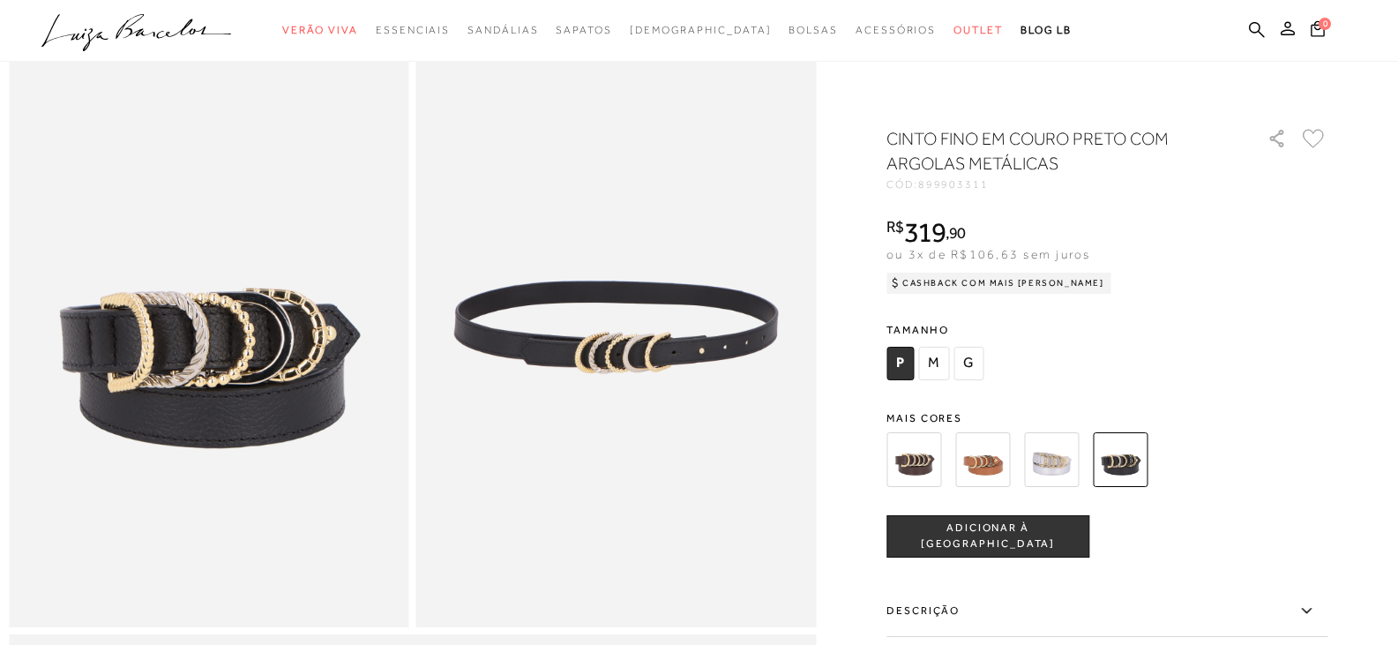
scroll to position [88, 0]
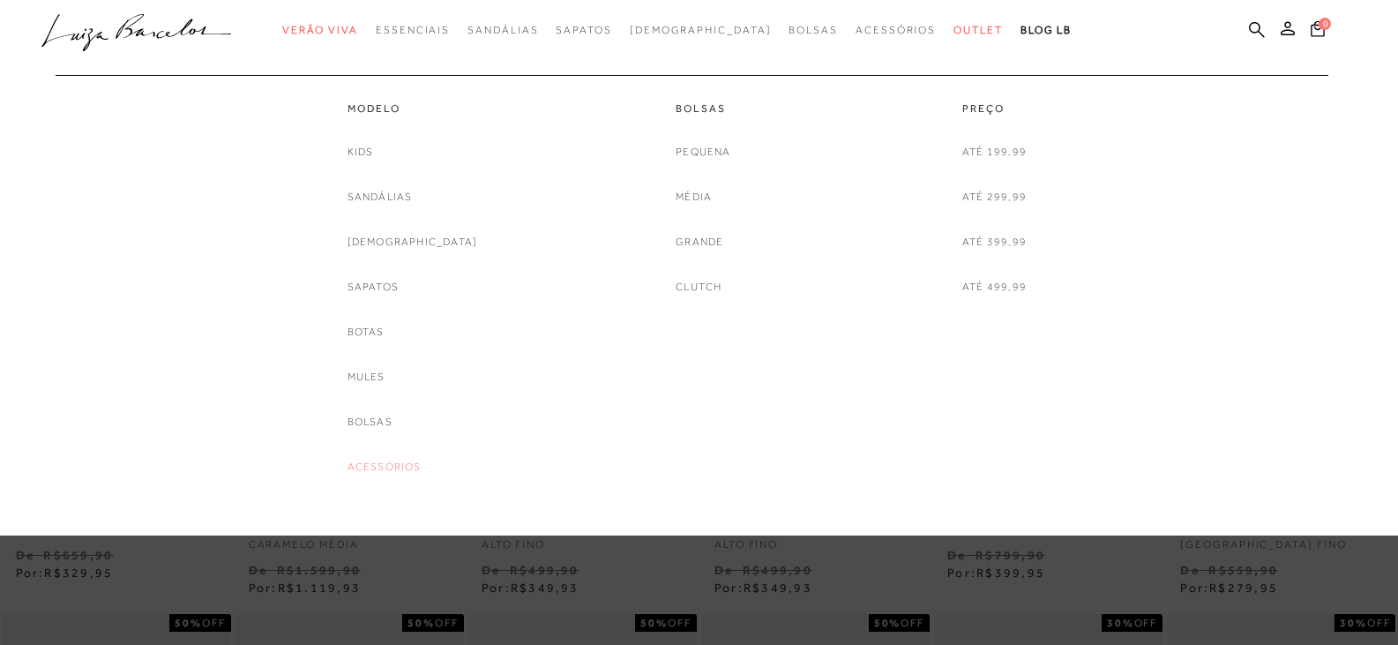
click at [422, 465] on link "Acessórios" at bounding box center [385, 467] width 74 height 19
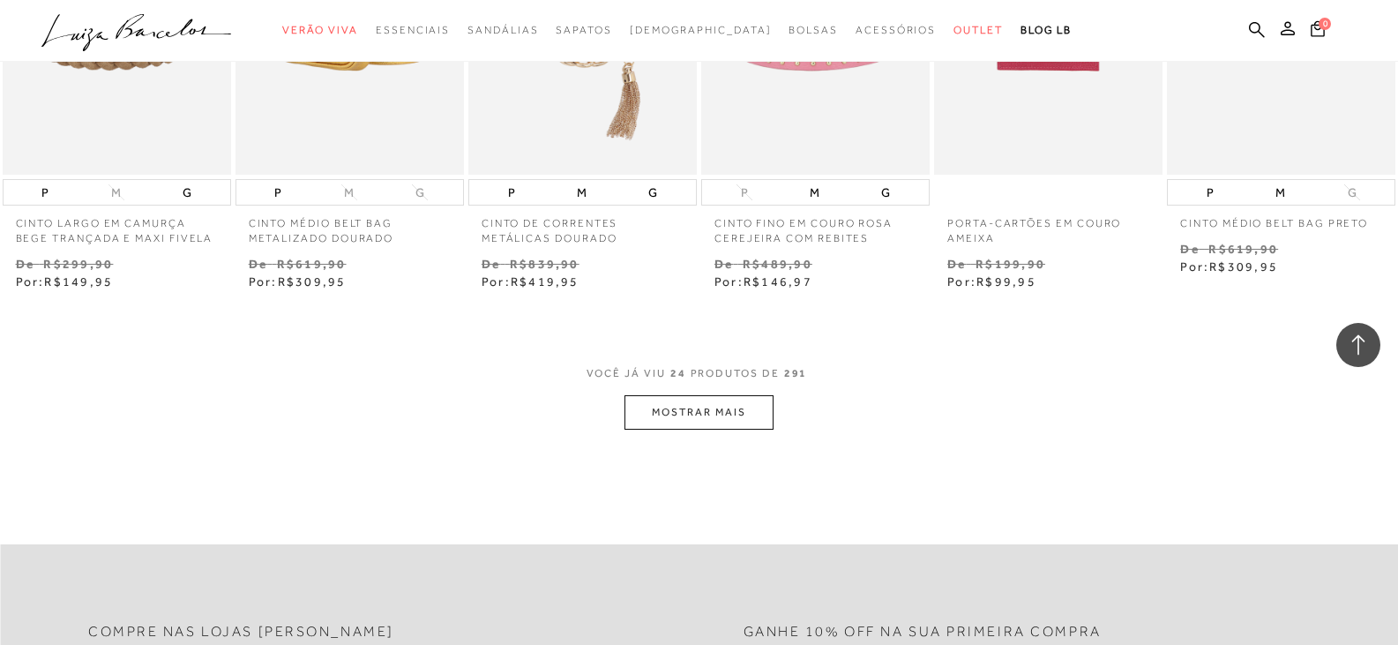
scroll to position [1764, 0]
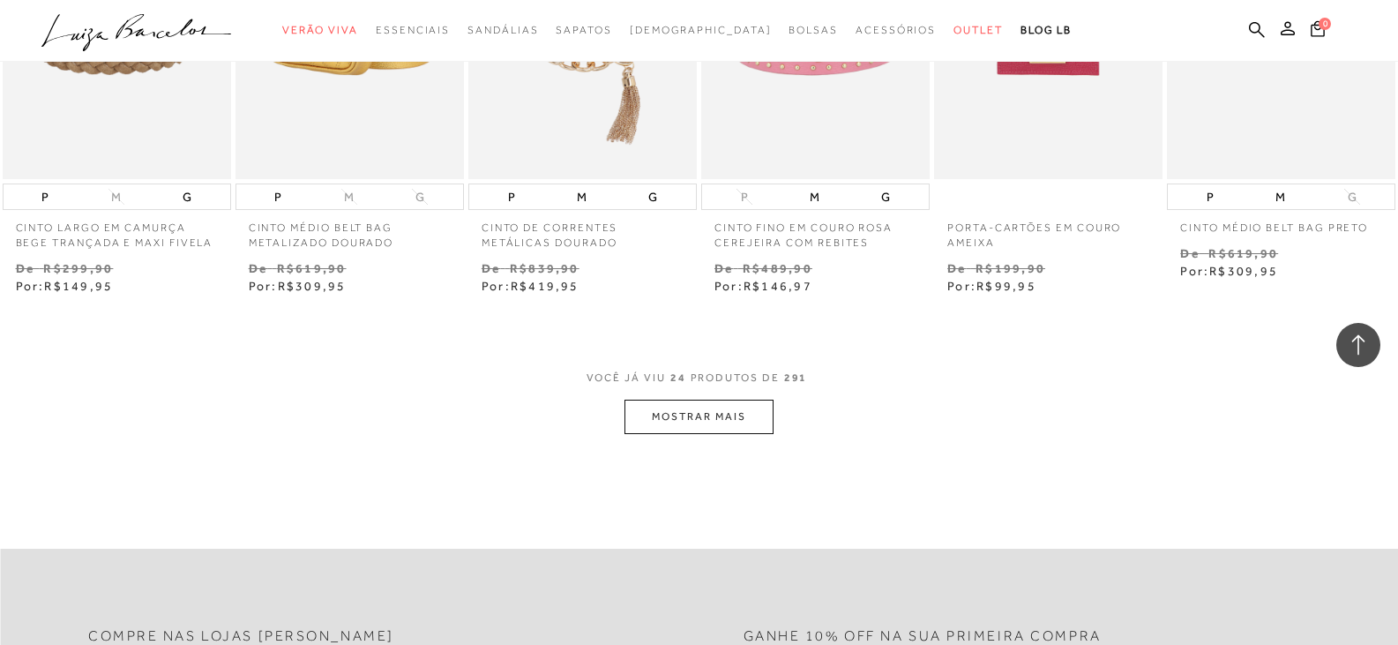
click at [669, 424] on button "MOSTRAR MAIS" at bounding box center [699, 417] width 148 height 34
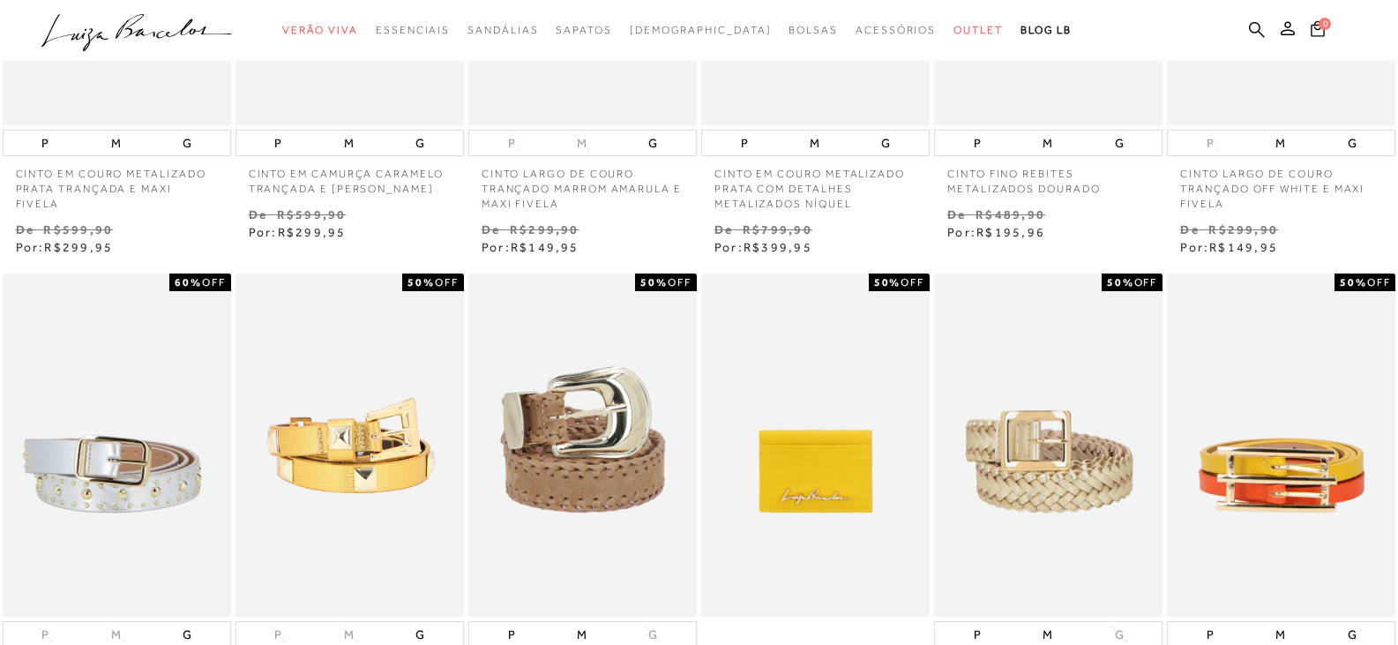
scroll to position [0, 0]
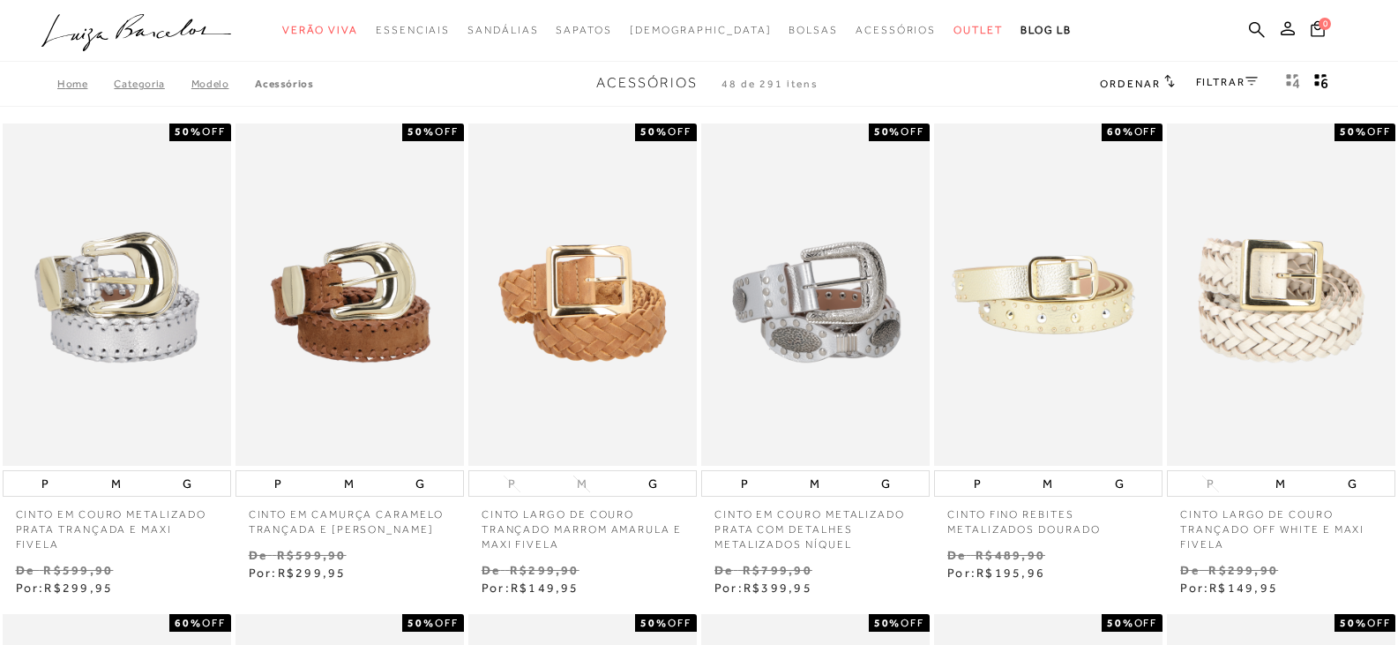
click at [1246, 84] on icon at bounding box center [1252, 81] width 12 height 9
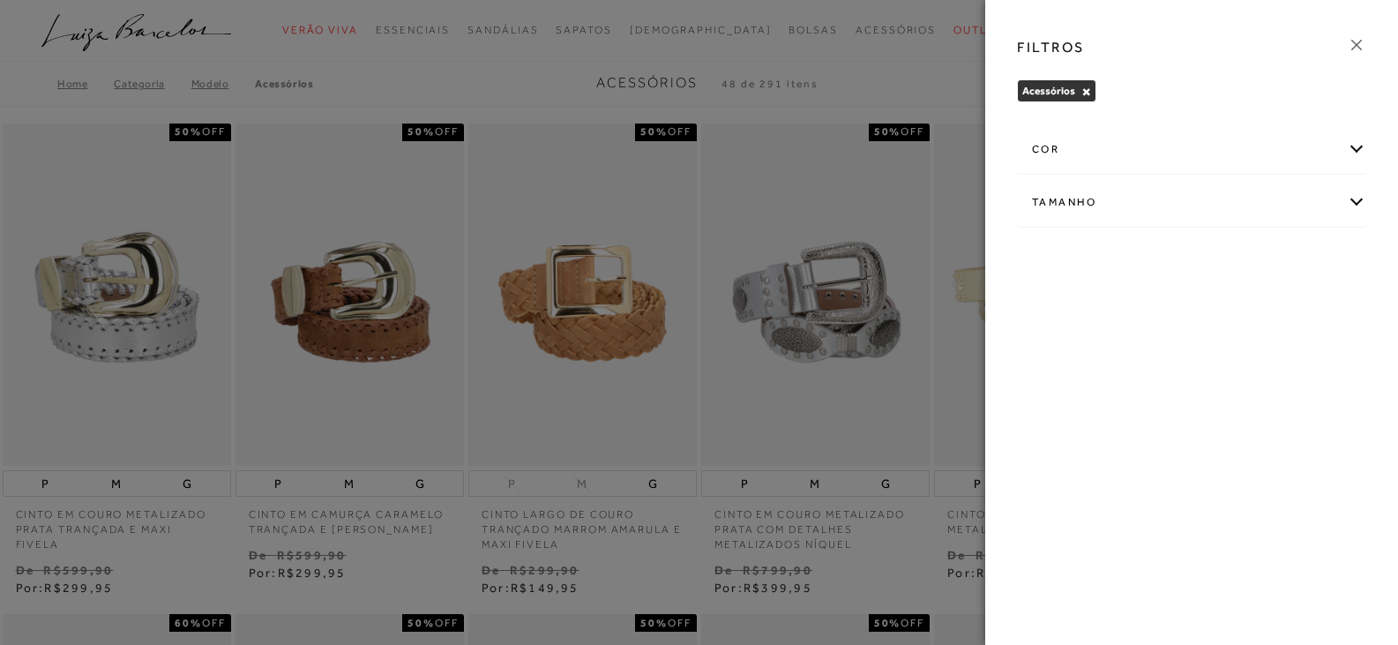
click at [1227, 200] on div "Tamanho" at bounding box center [1192, 202] width 348 height 47
click at [1360, 37] on icon at bounding box center [1356, 44] width 19 height 19
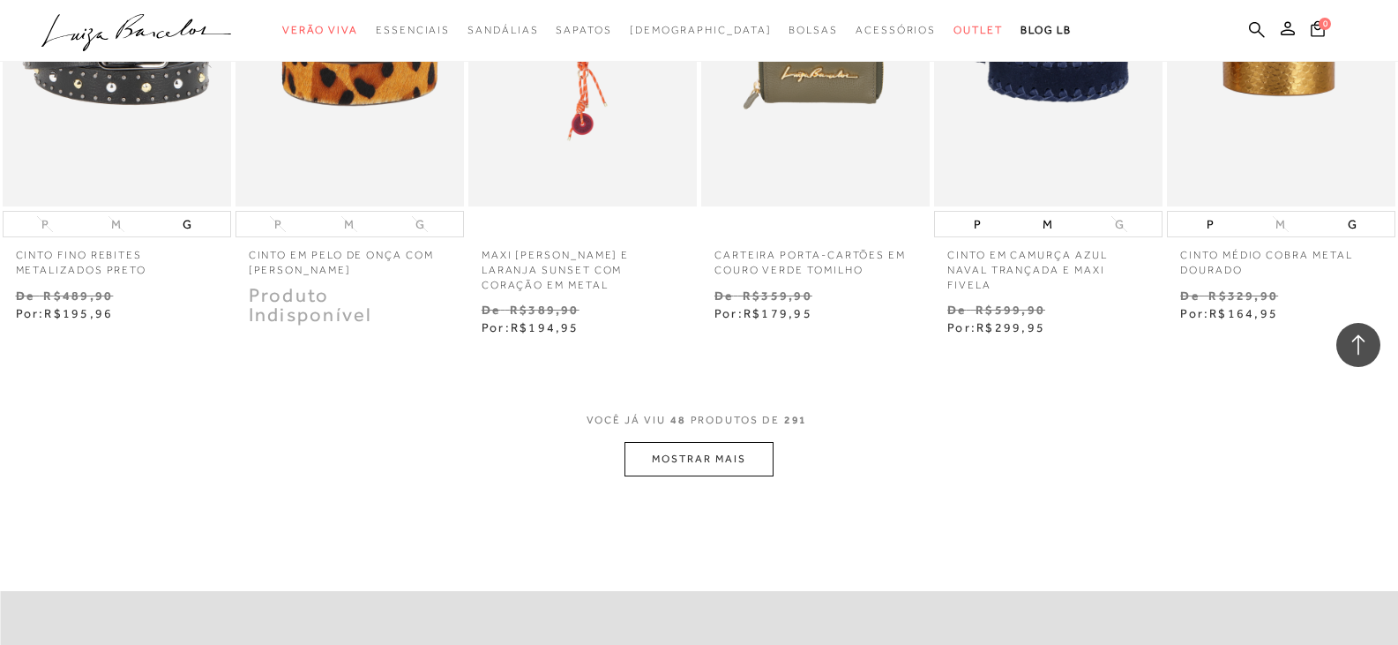
scroll to position [3705, 0]
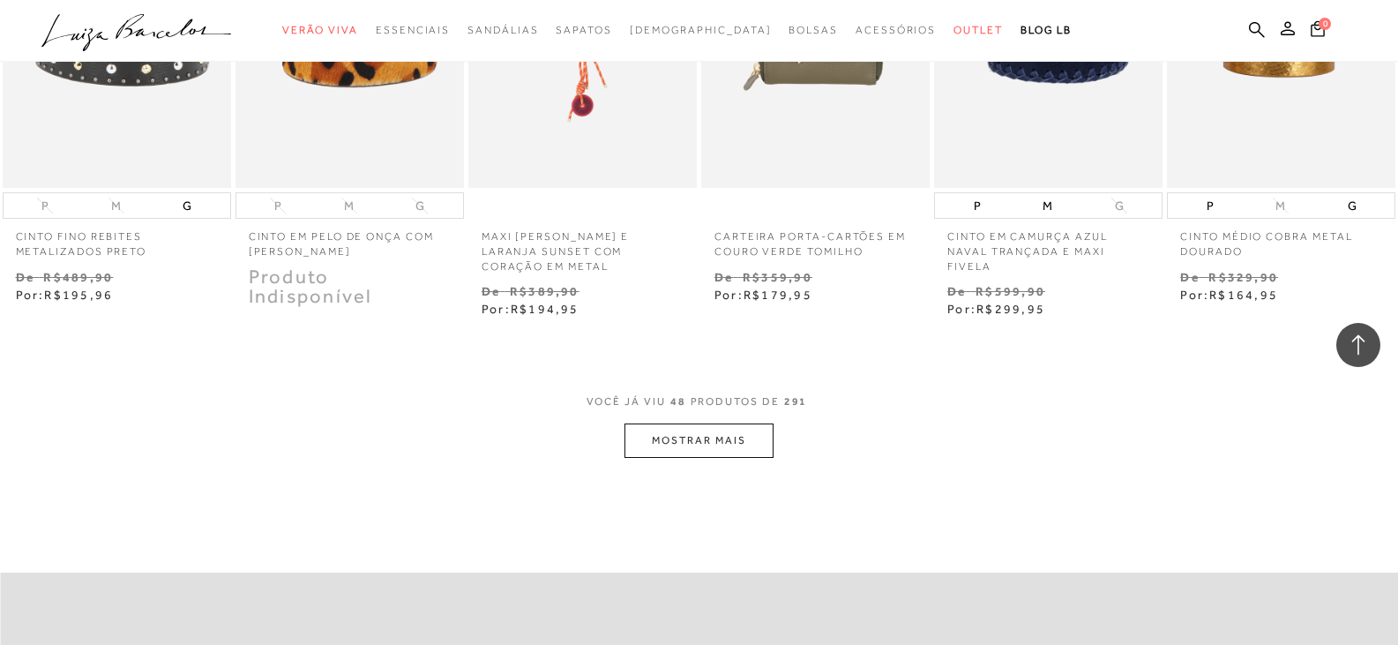
click at [698, 443] on button "MOSTRAR MAIS" at bounding box center [699, 440] width 148 height 34
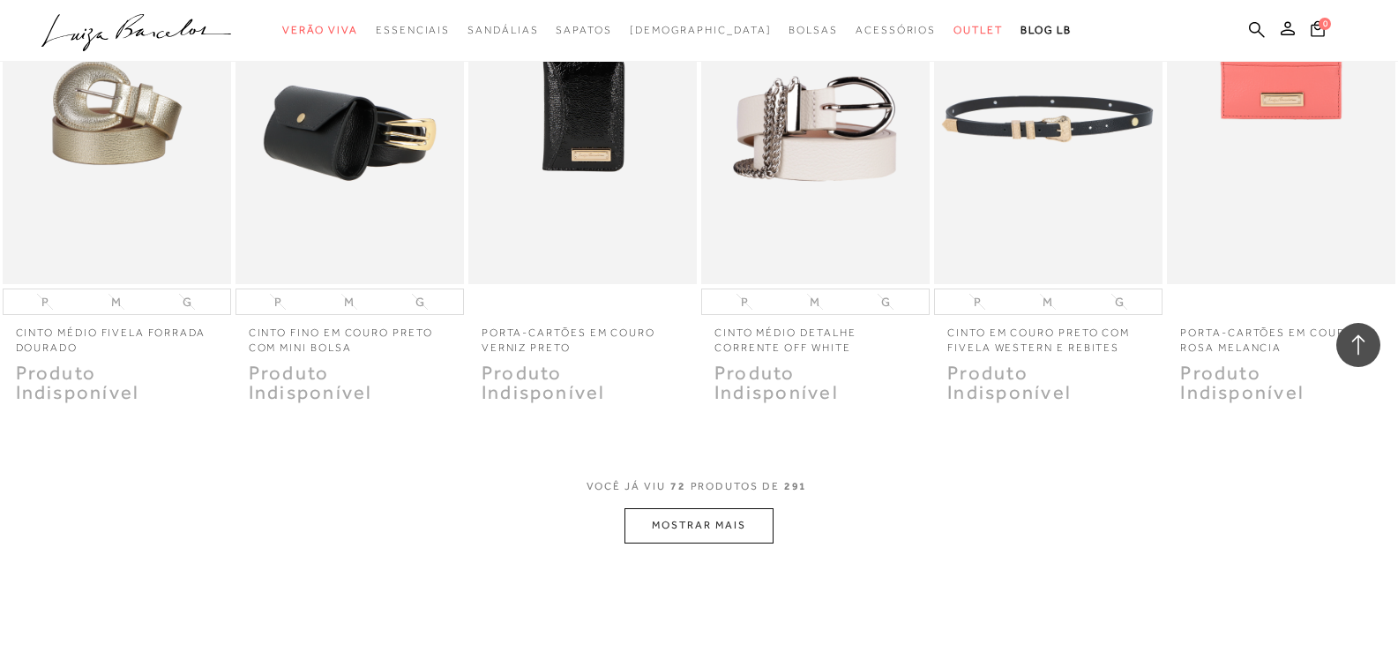
scroll to position [5558, 0]
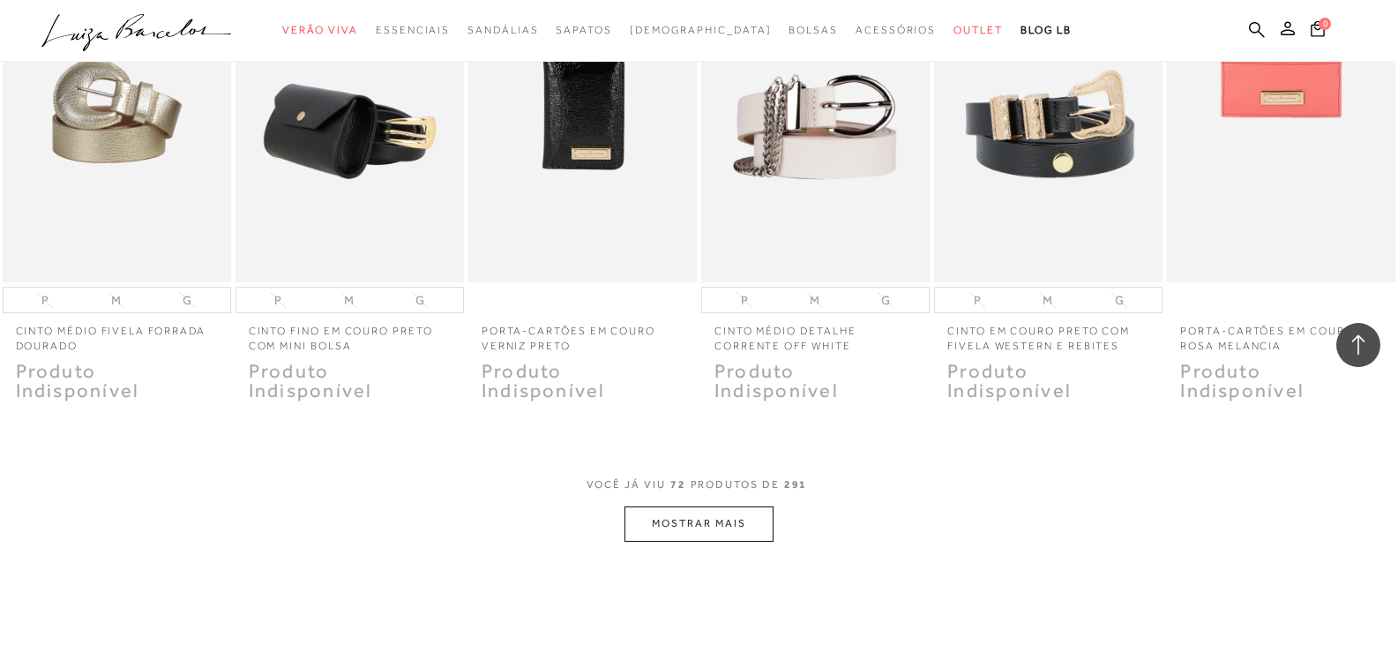
click at [730, 509] on button "MOSTRAR MAIS" at bounding box center [699, 523] width 148 height 34
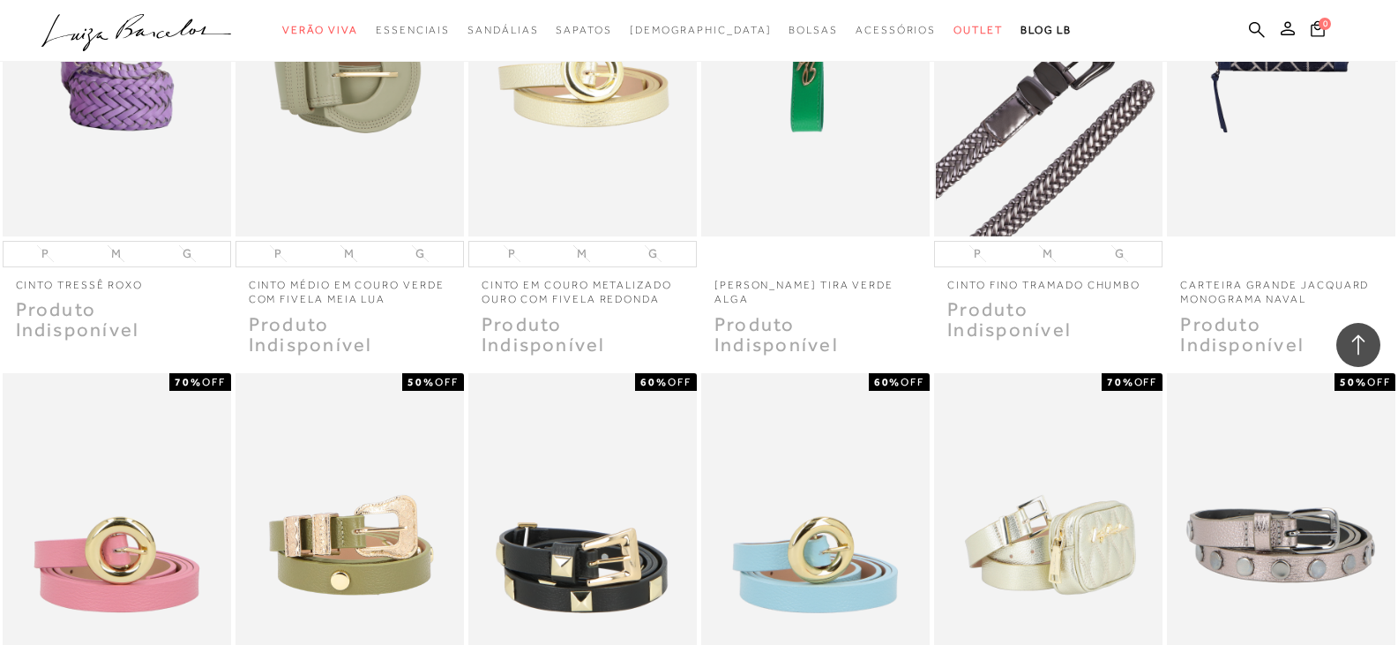
scroll to position [6087, 0]
